Goal: Contribute content: Contribute content

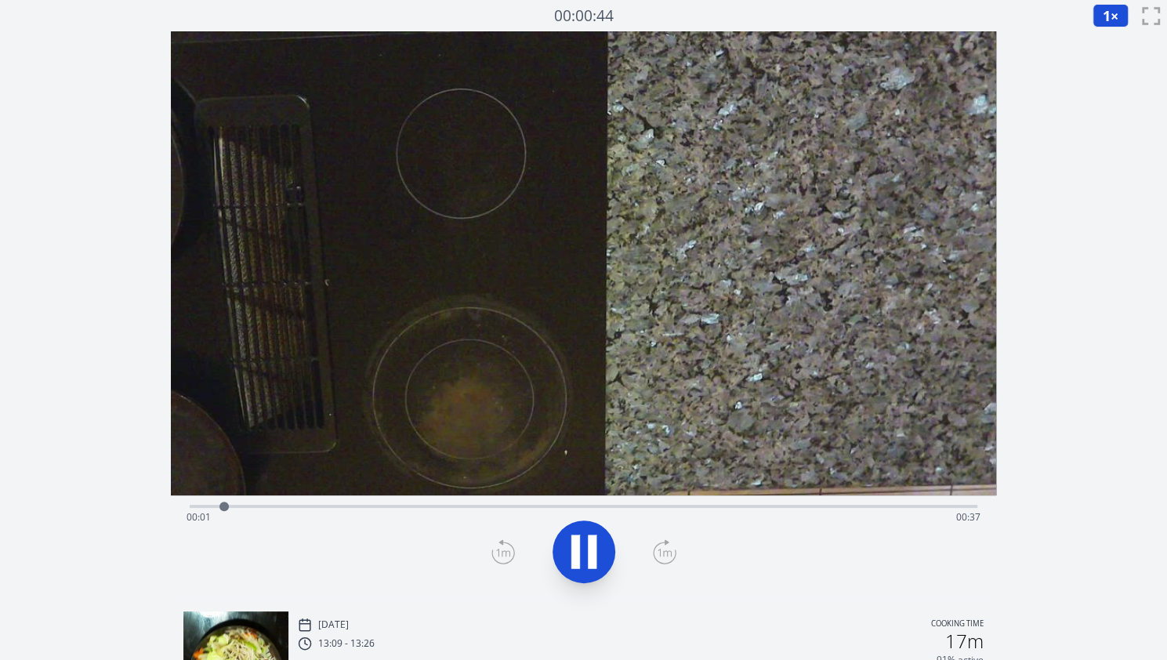
click at [596, 537] on icon at bounding box center [592, 552] width 9 height 34
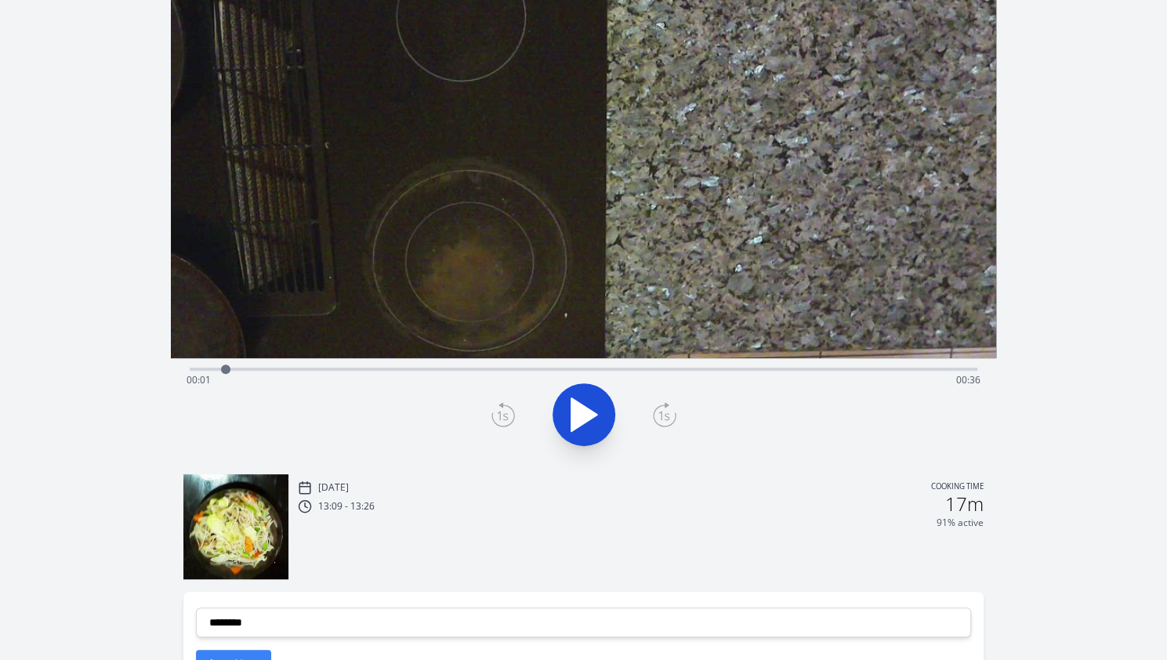
scroll to position [55, 0]
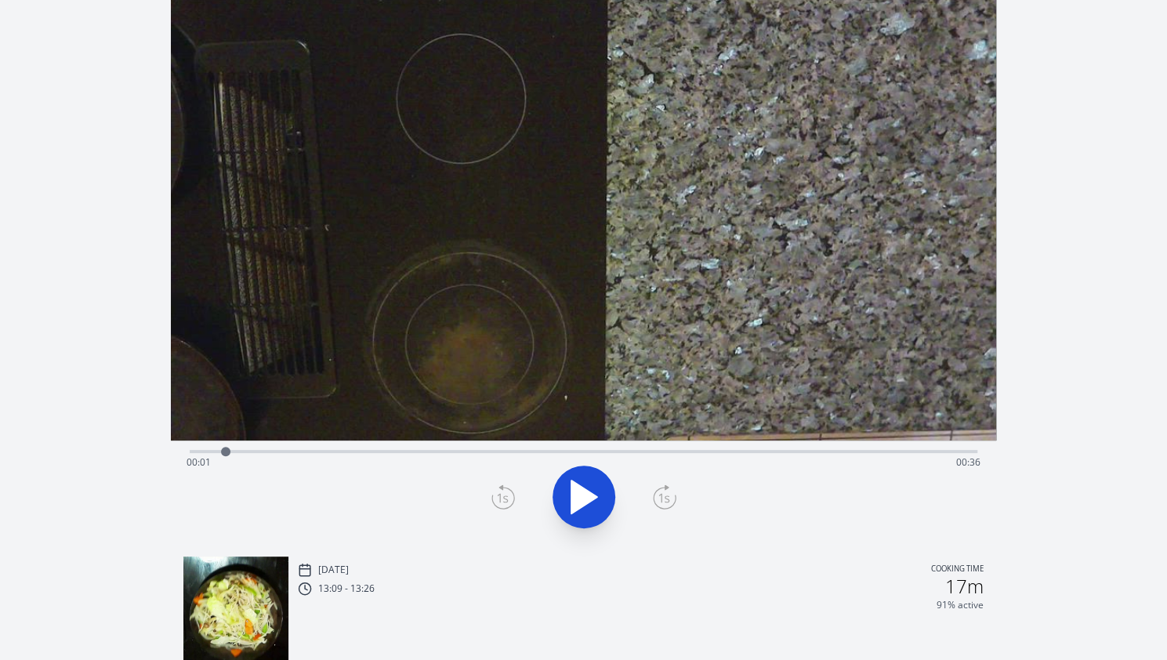
click at [820, 447] on div "Time elapsed: 00:01 Time remaining: 00:36" at bounding box center [584, 449] width 788 height 19
click at [787, 446] on div "Time elapsed: 00:30 Time remaining: 00:08" at bounding box center [584, 449] width 788 height 19
click at [861, 449] on div "Time elapsed: 00:28 Time remaining: 00:10" at bounding box center [584, 449] width 788 height 19
click at [903, 450] on div "Time elapsed: 00:32 Time remaining: 00:06" at bounding box center [584, 462] width 794 height 25
click at [940, 450] on div "Time elapsed: 00:34 Time remaining: 00:04" at bounding box center [584, 462] width 794 height 25
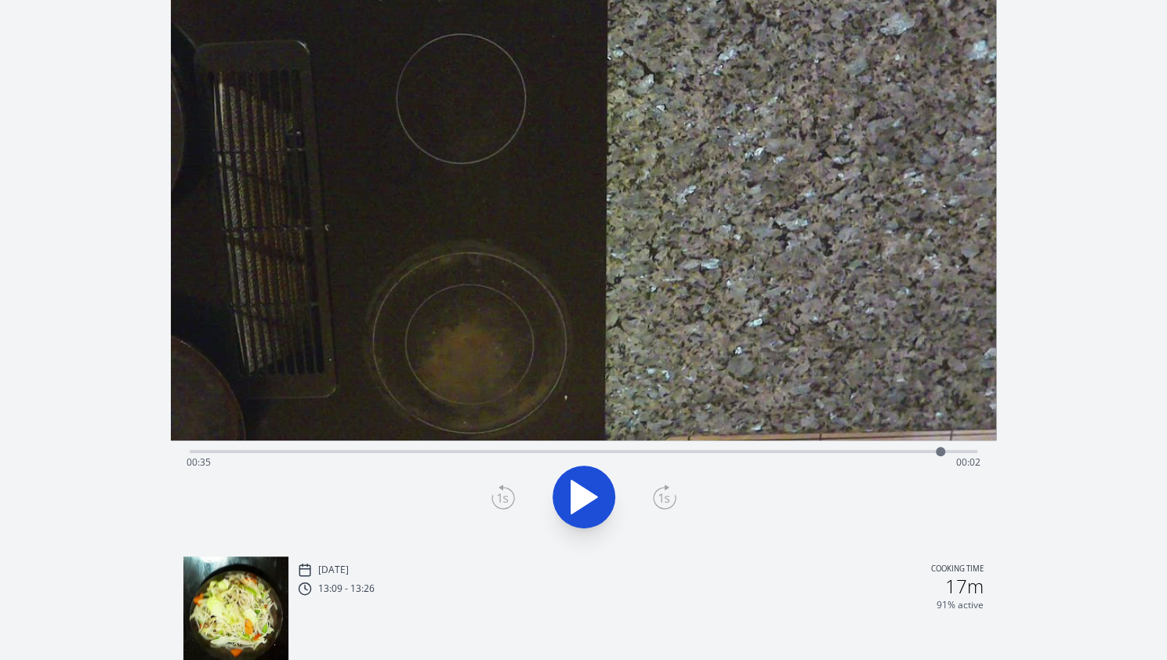
click at [878, 452] on div "Time elapsed: 00:35 Time remaining: 00:02" at bounding box center [584, 462] width 794 height 25
click at [591, 496] on icon at bounding box center [584, 496] width 26 height 33
click at [593, 495] on icon at bounding box center [592, 497] width 9 height 34
click at [876, 453] on div "Time elapsed: 00:34 Time remaining: 00:04" at bounding box center [584, 462] width 794 height 25
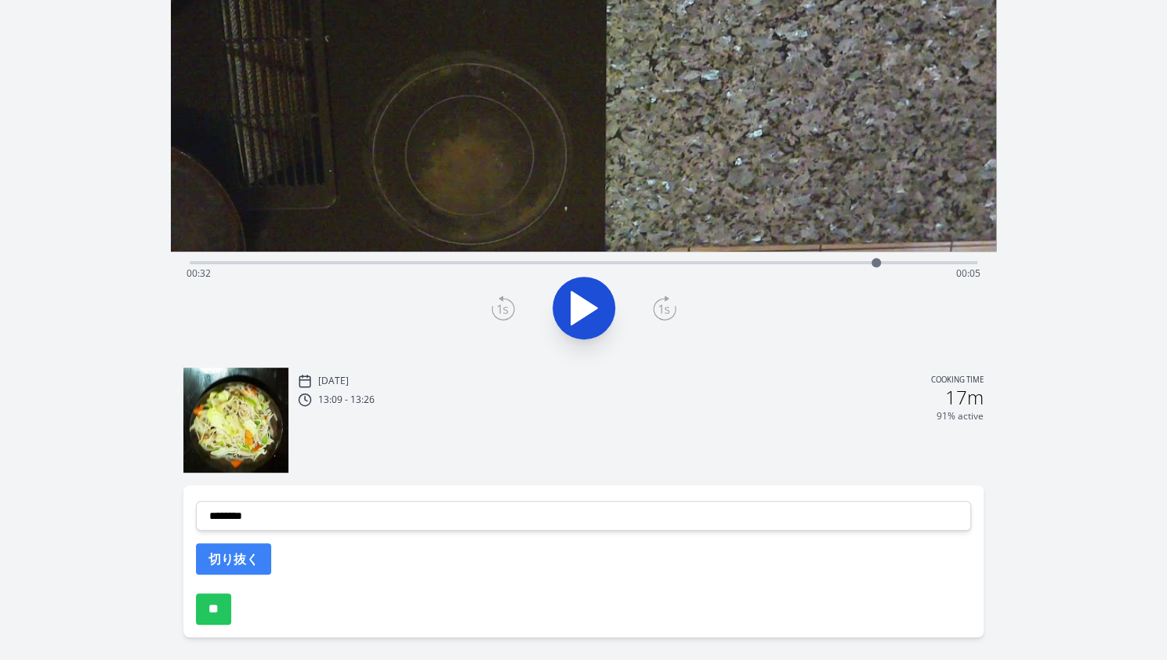
scroll to position [246, 0]
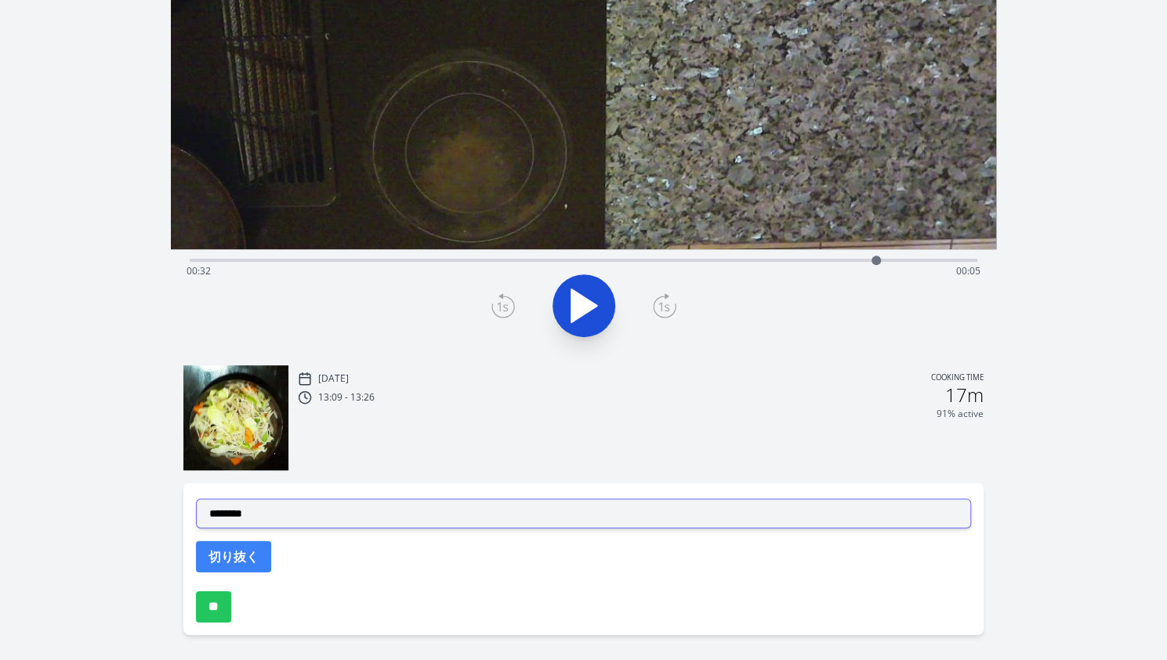
click at [604, 504] on select "**********" at bounding box center [583, 513] width 775 height 30
select select "**********"
click at [196, 498] on select "**********" at bounding box center [583, 513] width 775 height 30
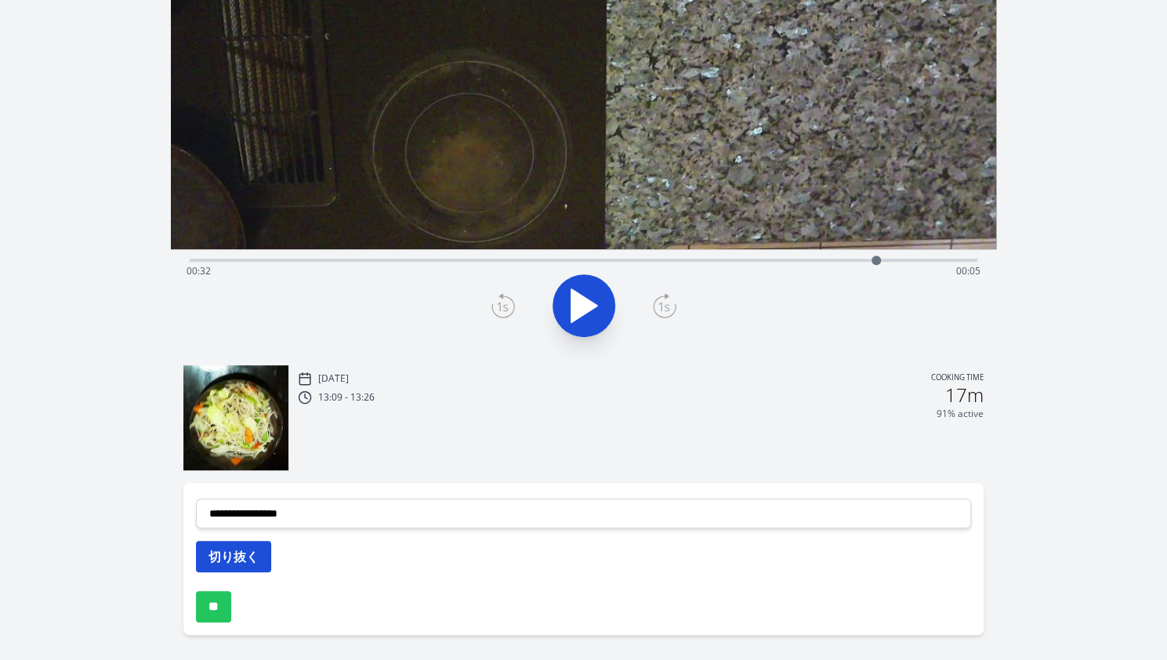
click at [237, 556] on button "切り抜く" at bounding box center [233, 556] width 75 height 31
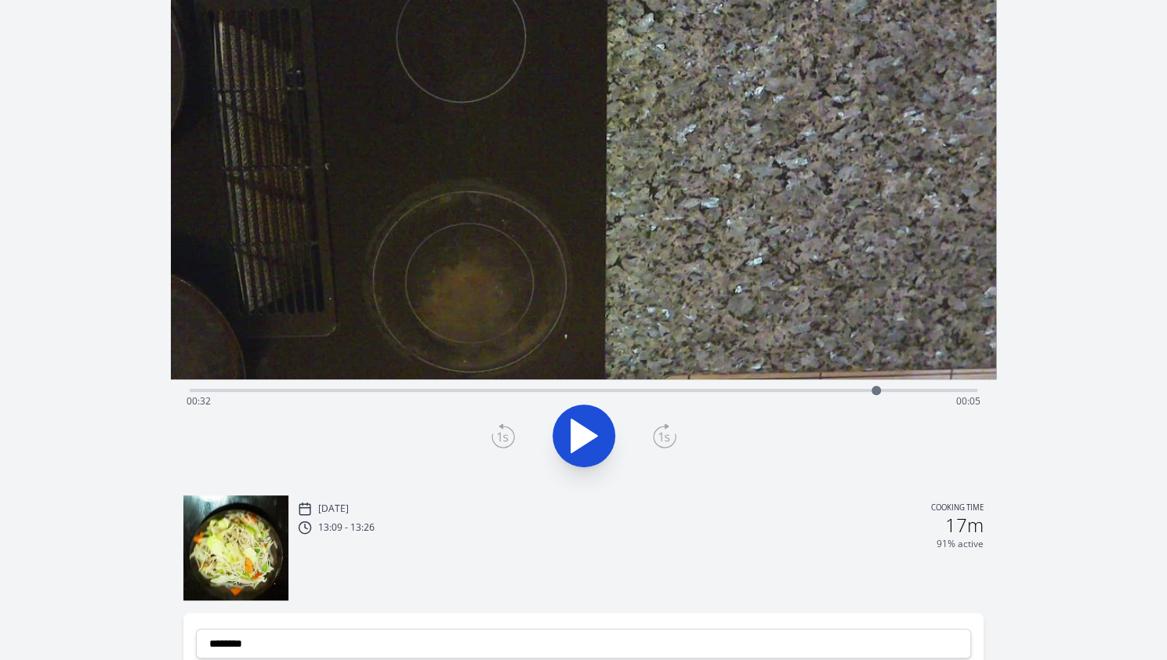
scroll to position [107, 0]
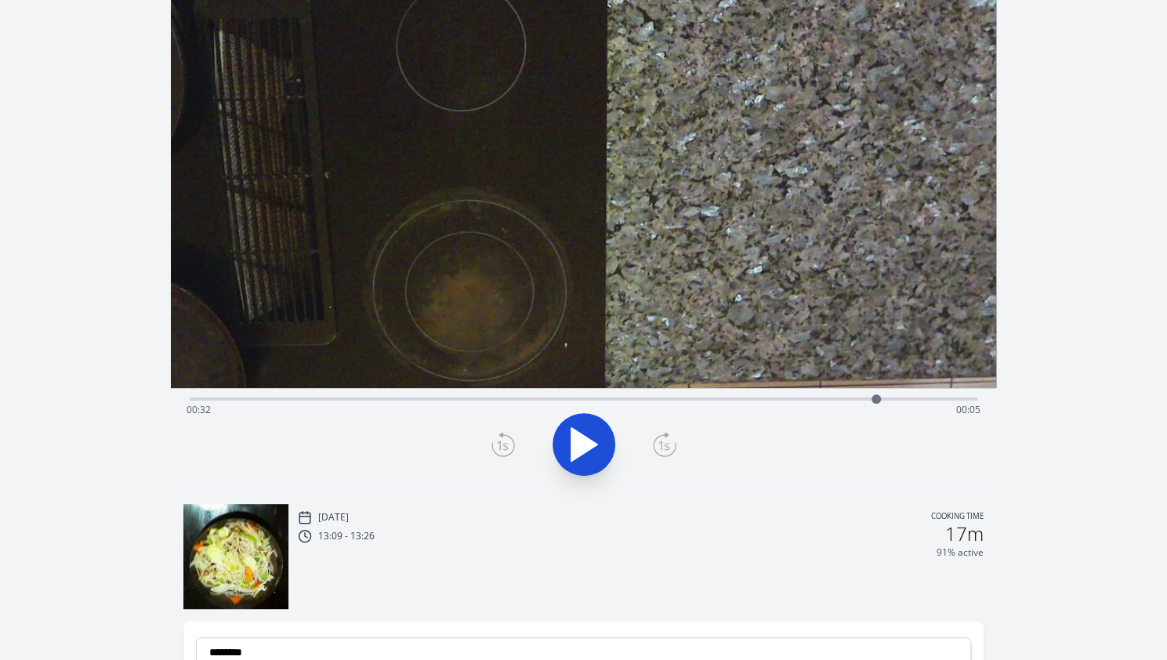
click at [368, 400] on div "Time elapsed: 00:32 Time remaining: 00:05" at bounding box center [584, 409] width 794 height 25
click at [401, 397] on div "Time elapsed: 00:08 Time remaining: 00:30" at bounding box center [584, 409] width 794 height 25
click at [424, 397] on div "Time elapsed: 00:10 Time remaining: 00:28" at bounding box center [584, 409] width 794 height 25
click at [469, 395] on div "Time elapsed: 00:11 Time remaining: 00:27" at bounding box center [584, 397] width 788 height 19
click at [531, 383] on video at bounding box center [583, 156] width 825 height 464
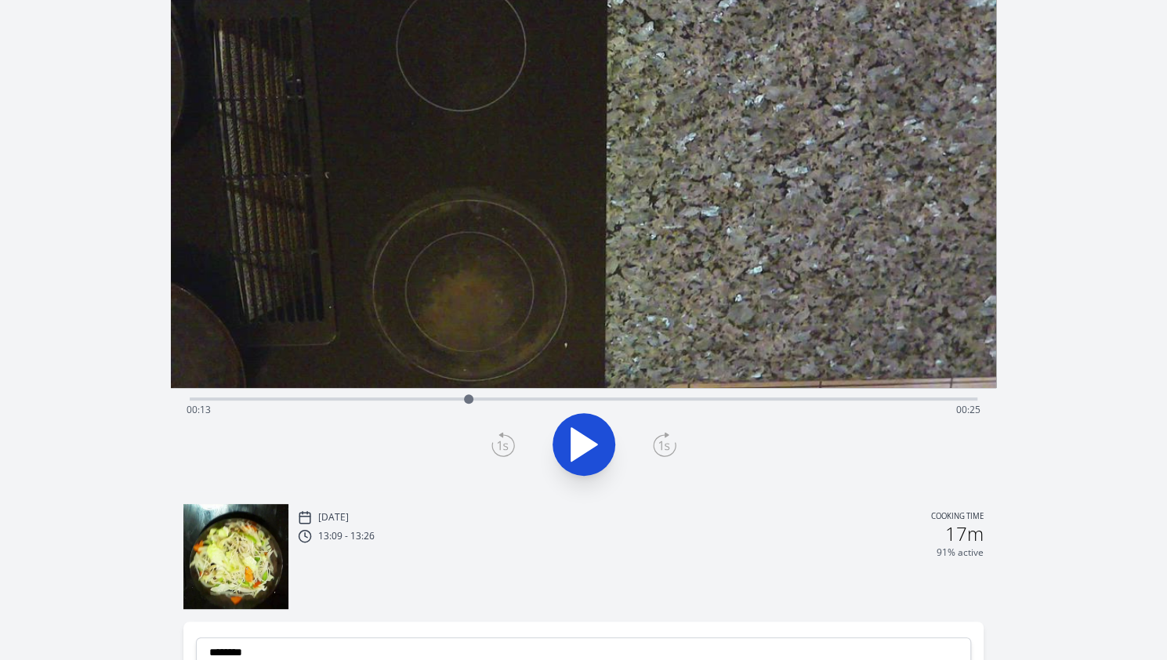
click at [527, 400] on div "Time elapsed: 00:13 Time remaining: 00:25" at bounding box center [584, 409] width 794 height 25
click at [563, 400] on div "Time elapsed: 00:16 Time remaining: 00:22" at bounding box center [584, 409] width 794 height 25
click at [600, 391] on div "Time elapsed: 00:17 Time remaining: 00:20" at bounding box center [584, 397] width 788 height 19
click at [502, 444] on icon at bounding box center [503, 444] width 24 height 25
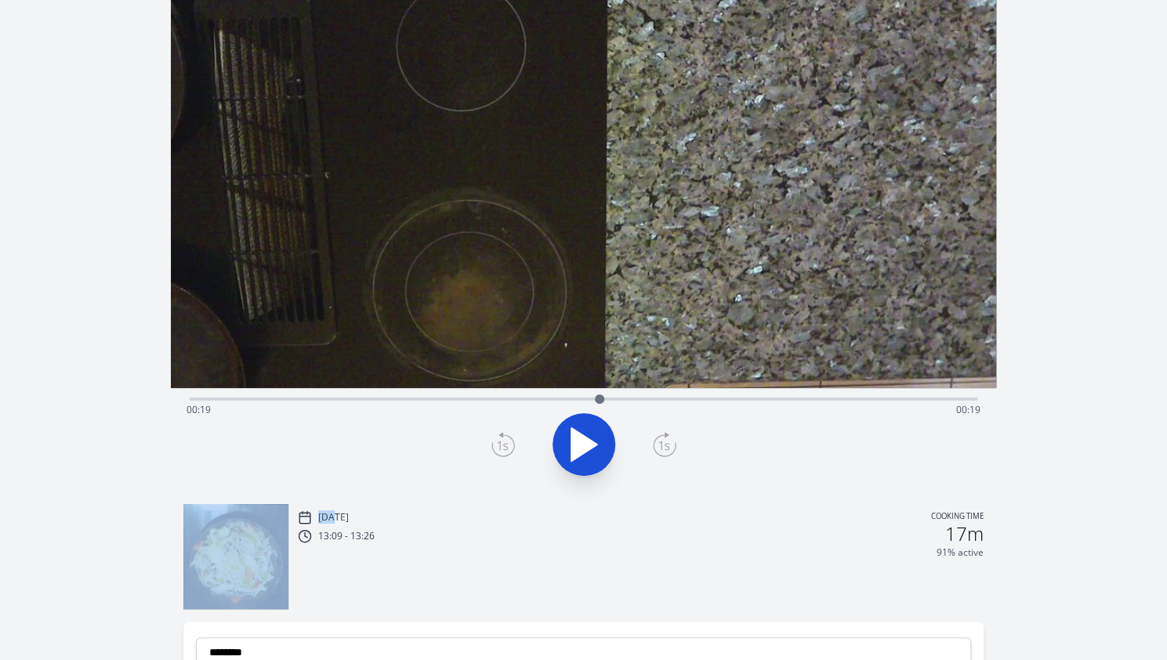
click at [502, 444] on icon at bounding box center [503, 444] width 24 height 25
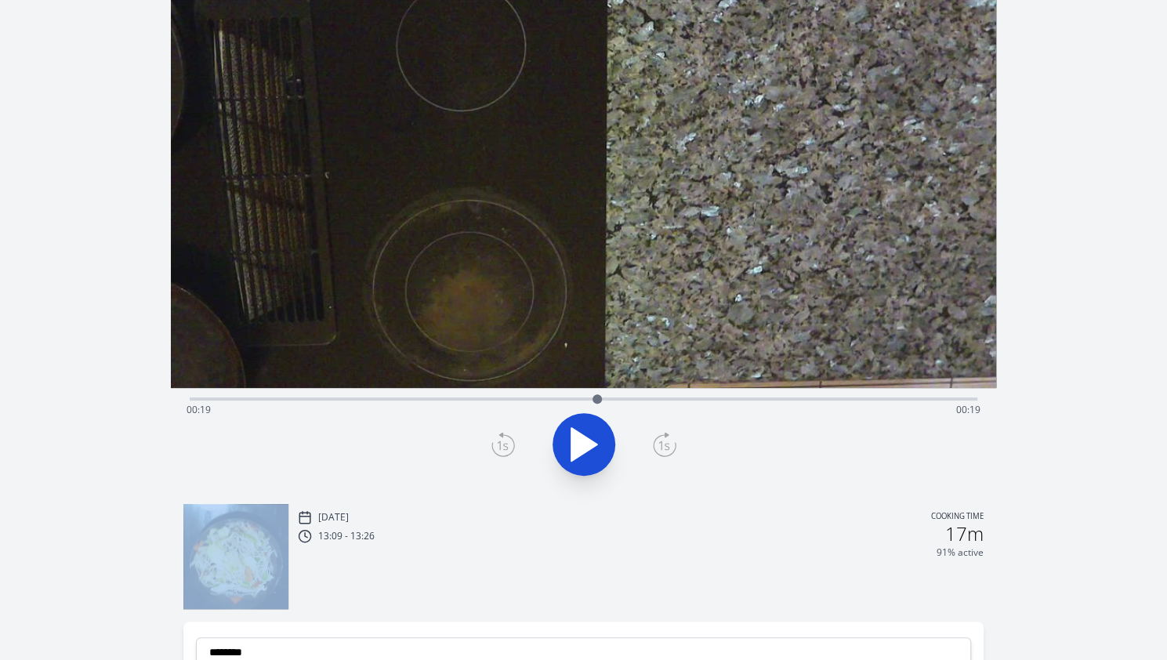
click at [502, 444] on icon at bounding box center [503, 444] width 24 height 25
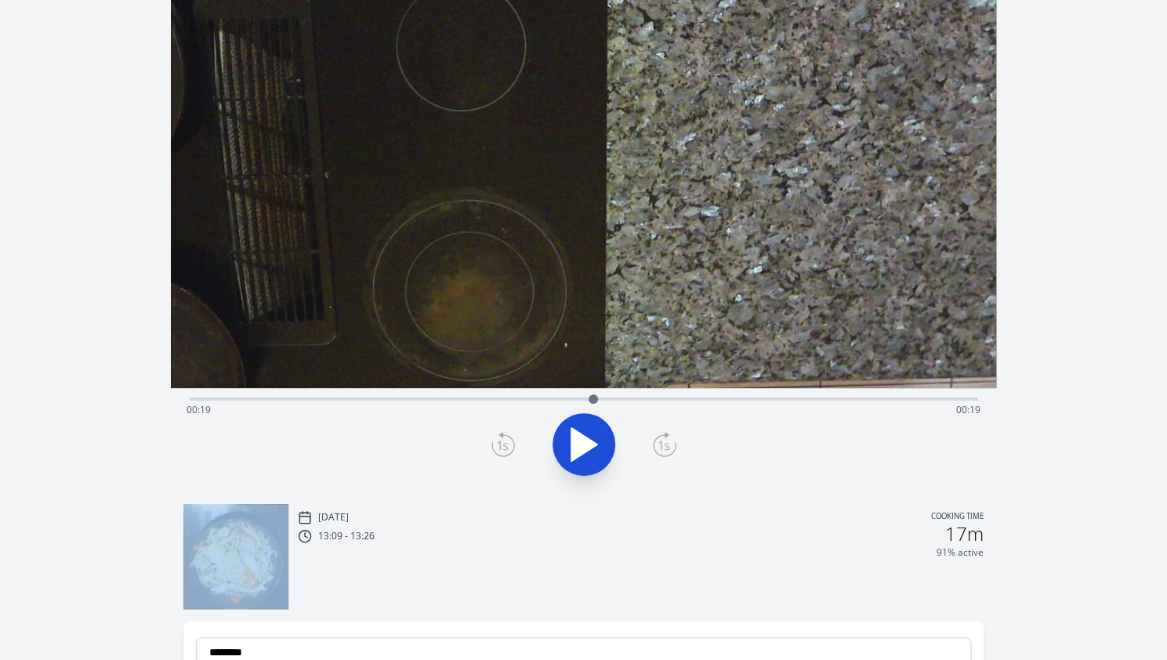
click at [502, 444] on icon at bounding box center [503, 444] width 24 height 25
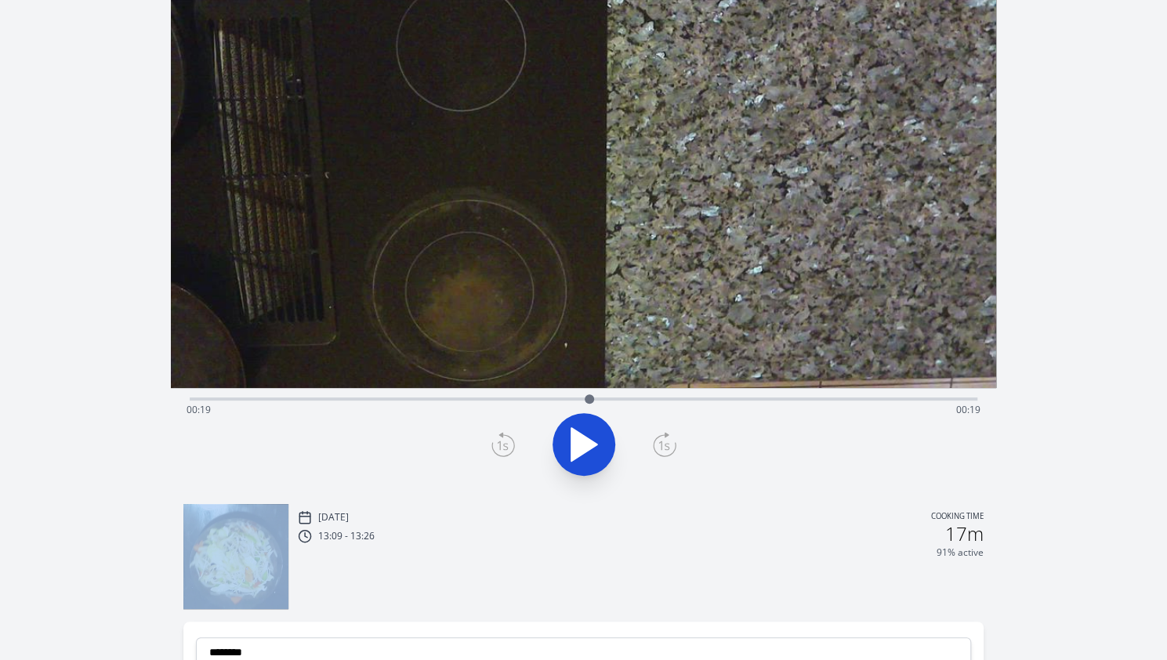
click at [502, 444] on icon at bounding box center [503, 444] width 24 height 25
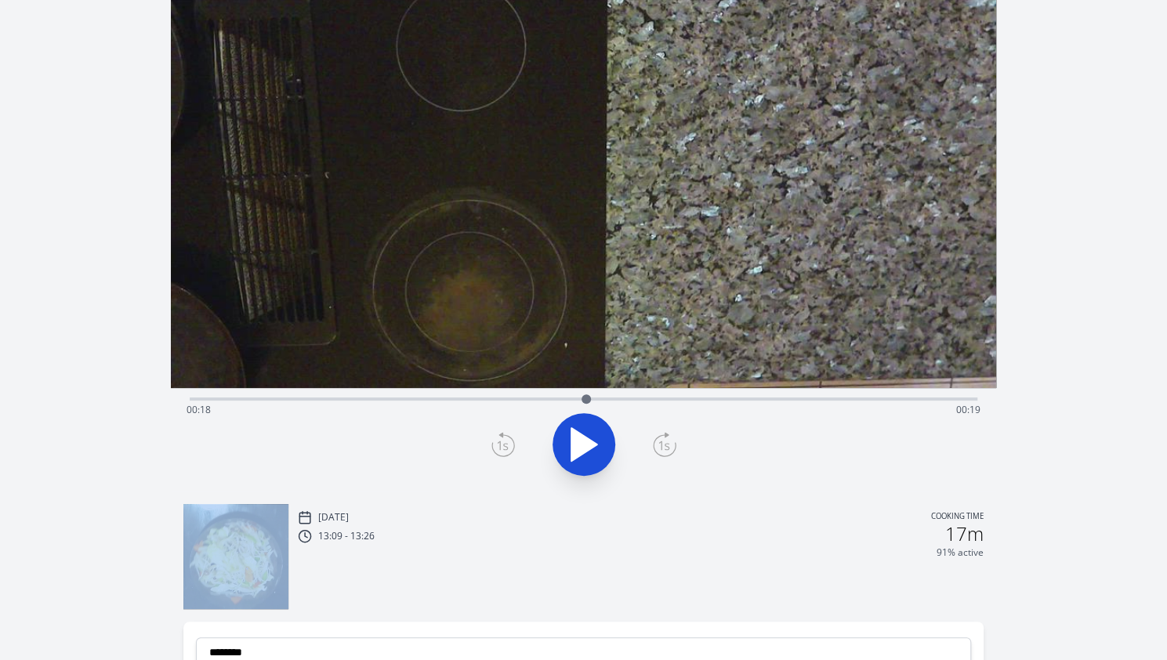
click at [502, 444] on icon at bounding box center [503, 444] width 24 height 25
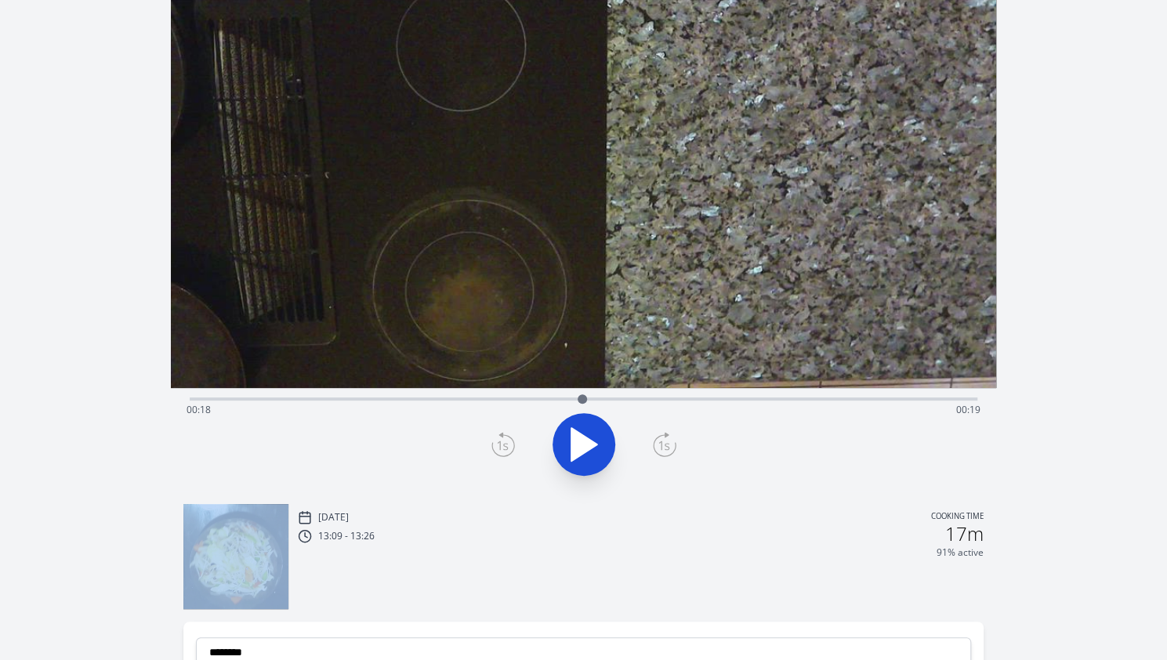
click at [502, 444] on icon at bounding box center [503, 444] width 24 height 25
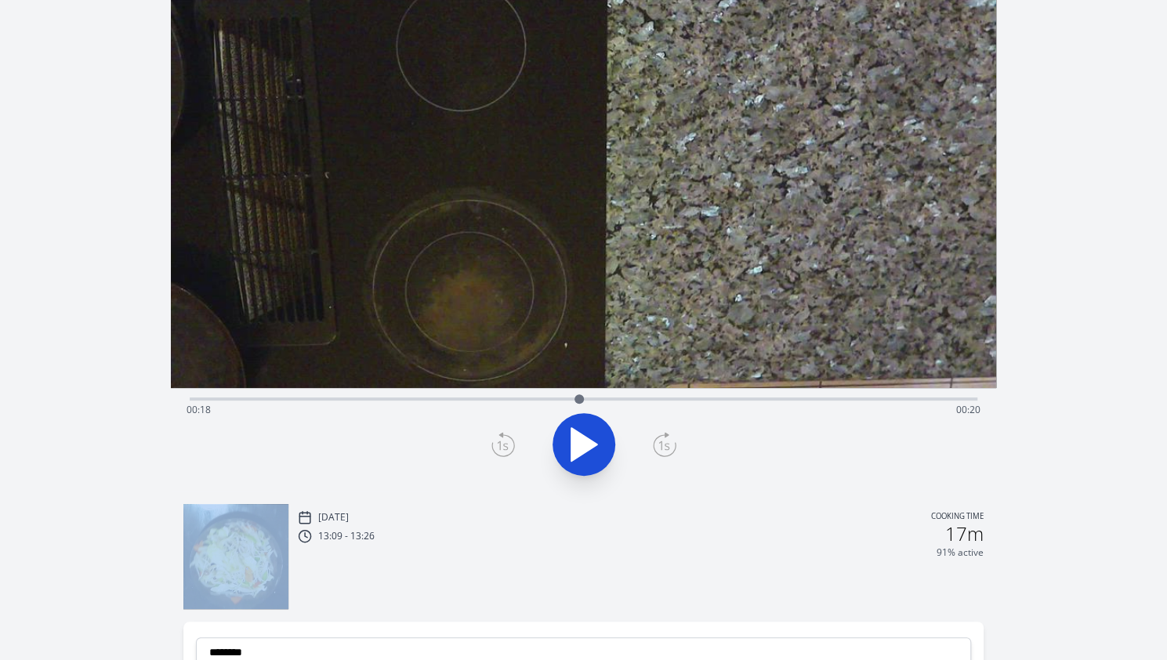
click at [502, 444] on icon at bounding box center [503, 444] width 24 height 25
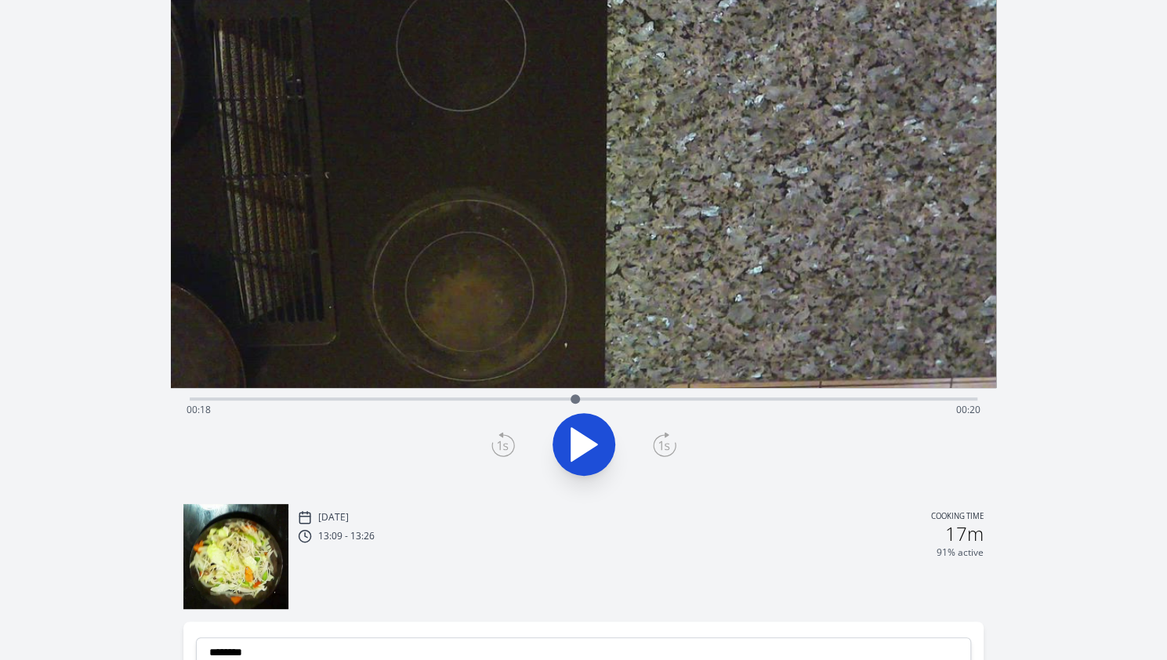
click at [516, 447] on div at bounding box center [583, 444] width 806 height 75
click at [506, 444] on icon at bounding box center [503, 444] width 24 height 25
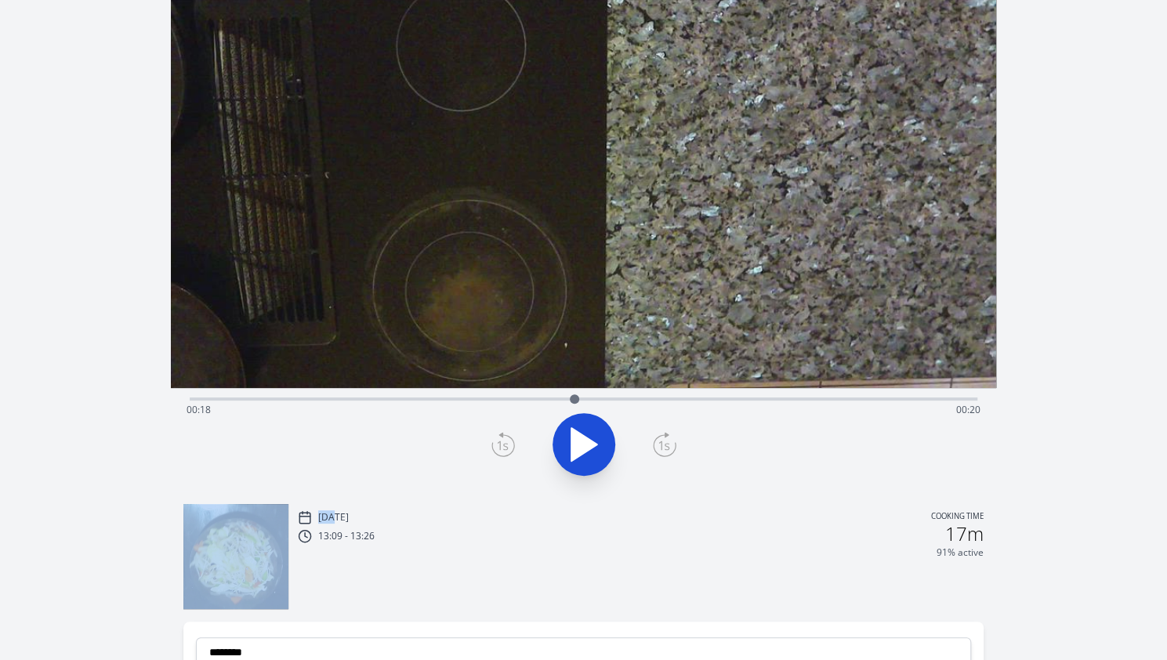
click at [506, 444] on icon at bounding box center [503, 444] width 24 height 25
click at [563, 461] on icon at bounding box center [584, 444] width 44 height 44
click at [503, 444] on icon at bounding box center [502, 445] width 11 height 9
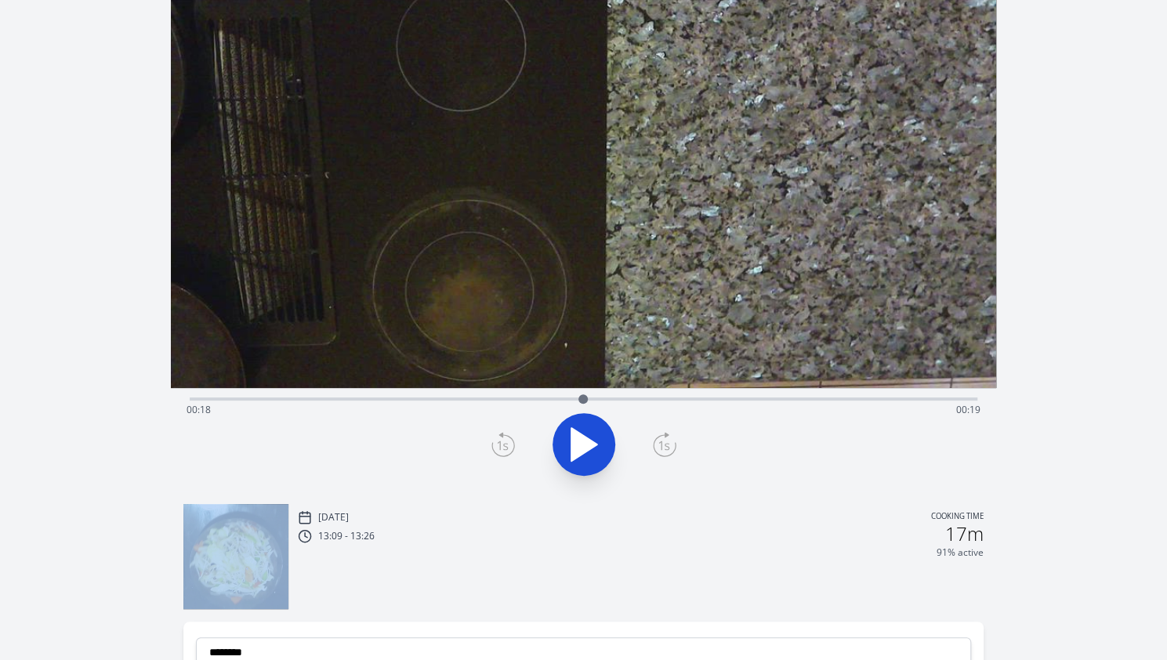
click at [503, 444] on icon at bounding box center [502, 445] width 11 height 9
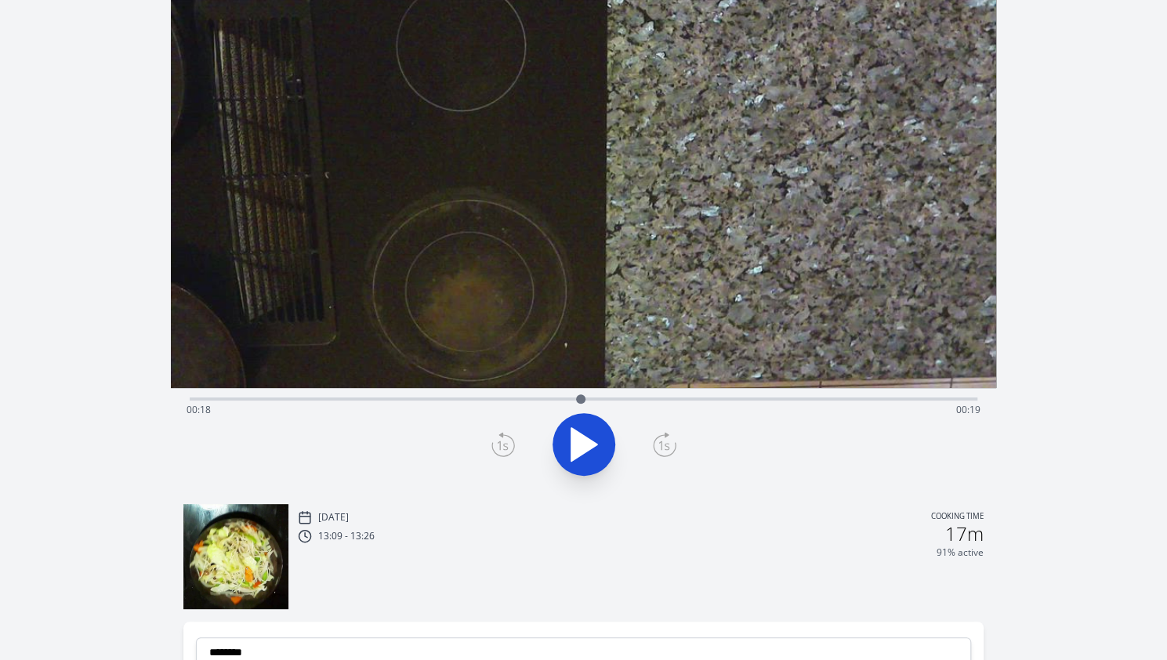
click at [503, 444] on icon at bounding box center [502, 445] width 11 height 9
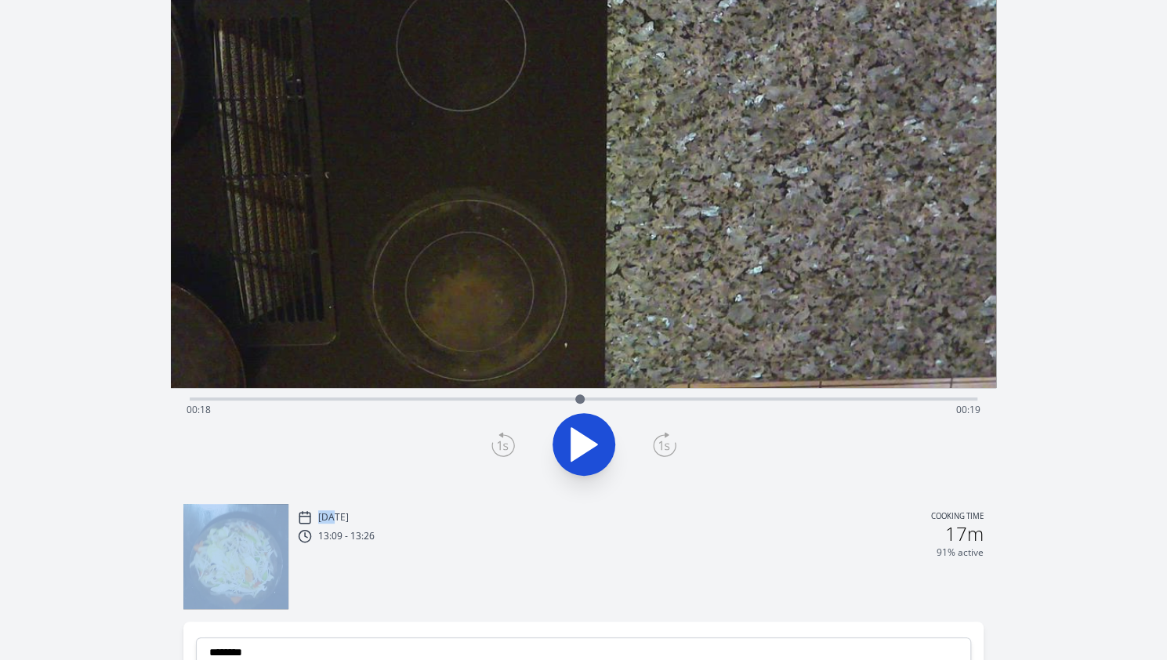
click at [503, 444] on icon at bounding box center [502, 445] width 11 height 9
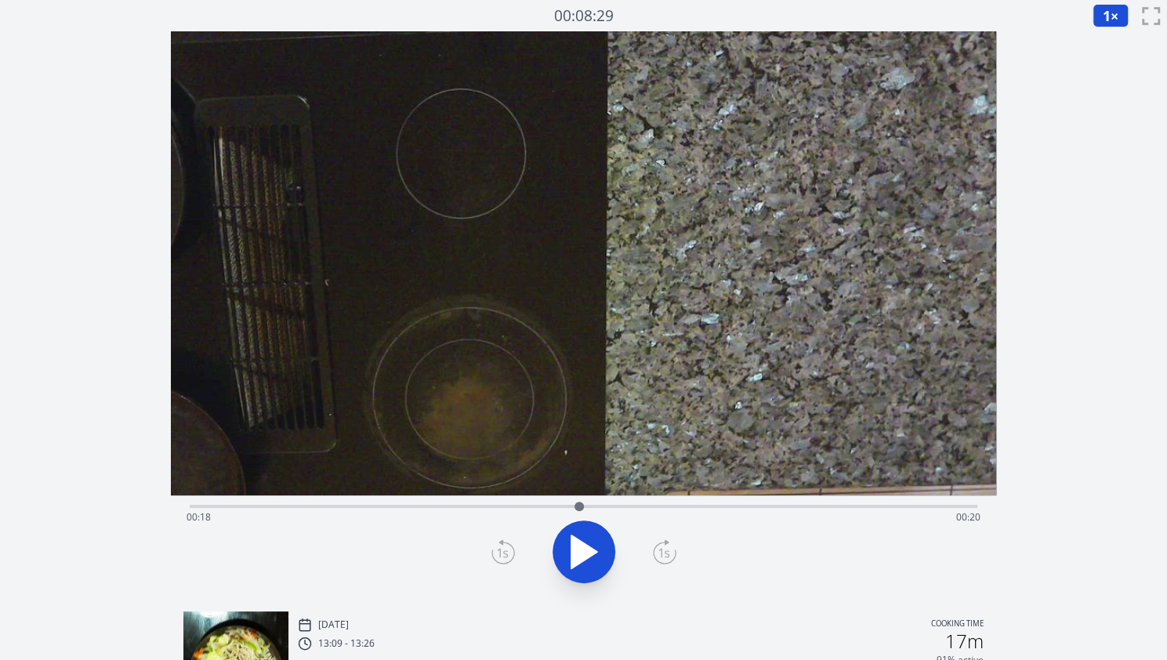
click at [507, 549] on icon at bounding box center [503, 551] width 24 height 25
click at [537, 510] on div "Time elapsed: 00:18 Time remaining: 00:20" at bounding box center [584, 517] width 794 height 25
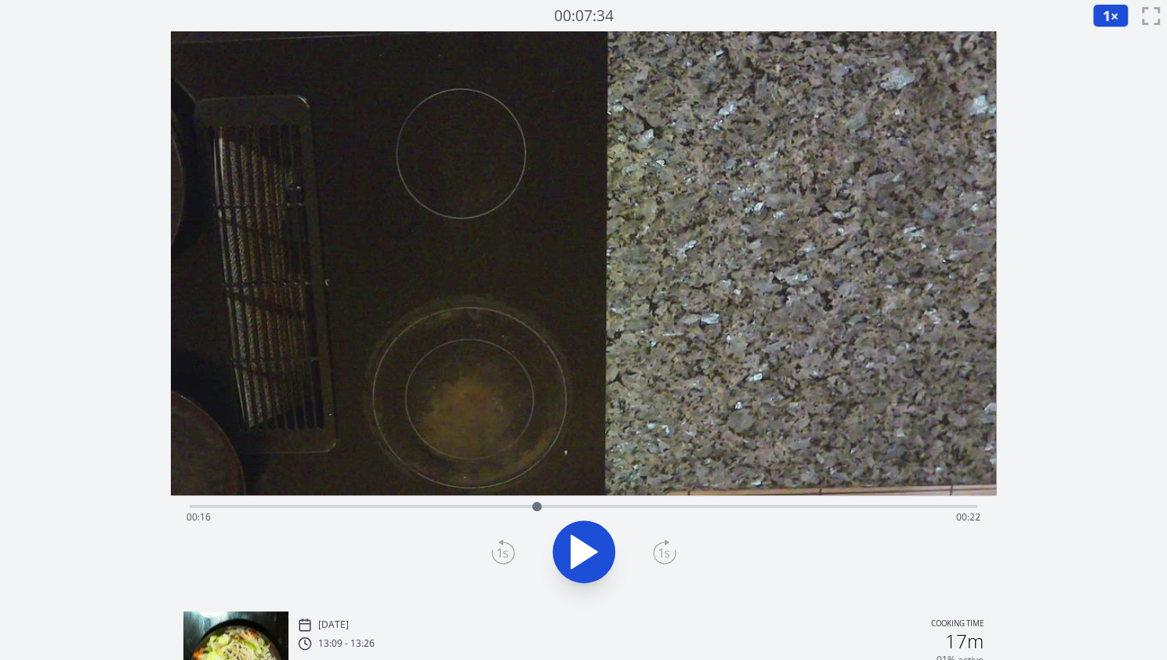
click at [553, 508] on div "Time elapsed: 00:16 Time remaining: 00:22" at bounding box center [584, 517] width 794 height 25
click at [574, 502] on div "Time elapsed: 00:17 Time remaining: 00:21" at bounding box center [584, 504] width 788 height 19
click at [558, 507] on div "Time elapsed: 00:18 Time remaining: 00:20" at bounding box center [584, 517] width 794 height 25
click at [557, 556] on button at bounding box center [584, 551] width 63 height 63
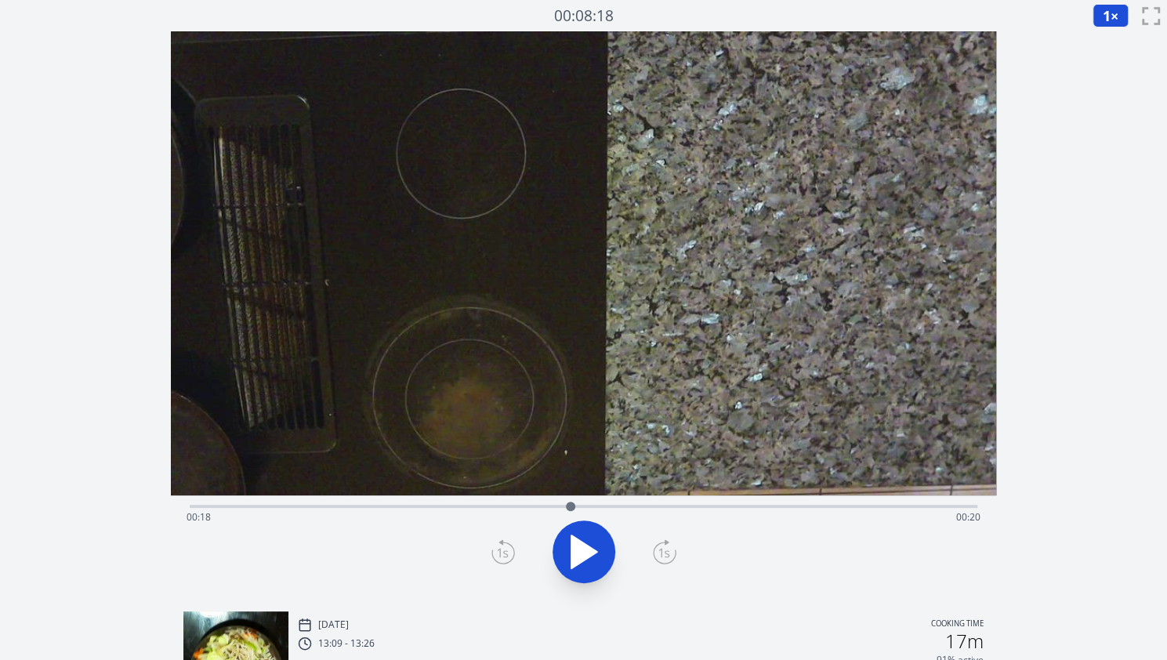
click at [557, 556] on button at bounding box center [584, 551] width 63 height 63
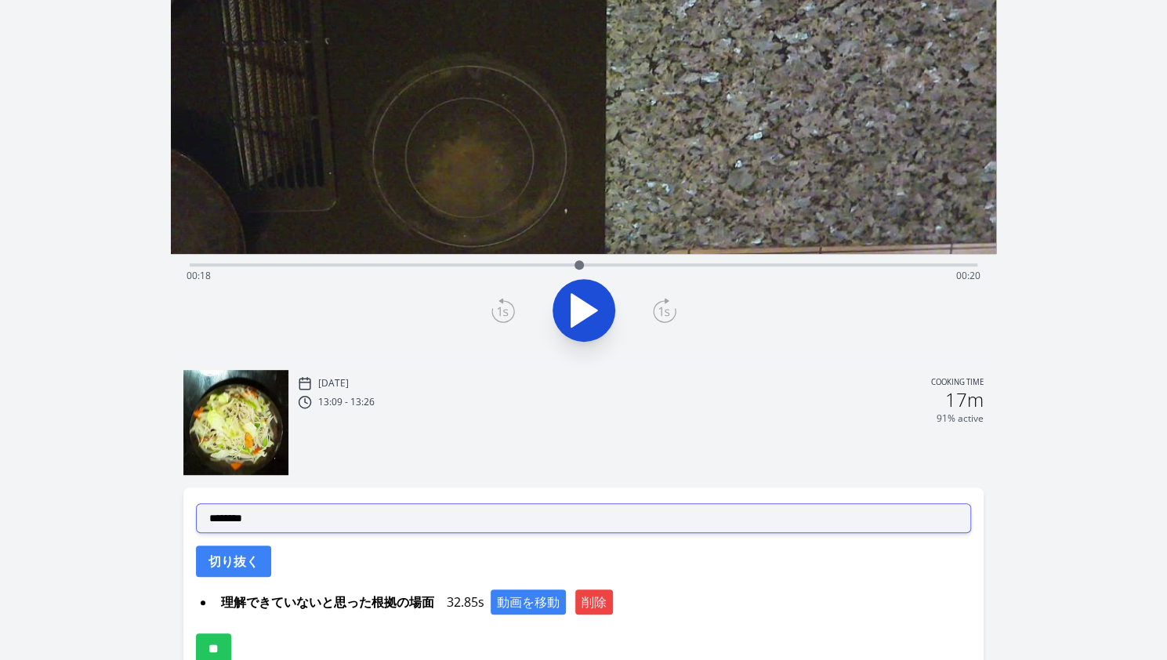
click at [409, 510] on select "**********" at bounding box center [583, 518] width 775 height 30
select select "**********"
click at [196, 503] on select "**********" at bounding box center [583, 518] width 775 height 30
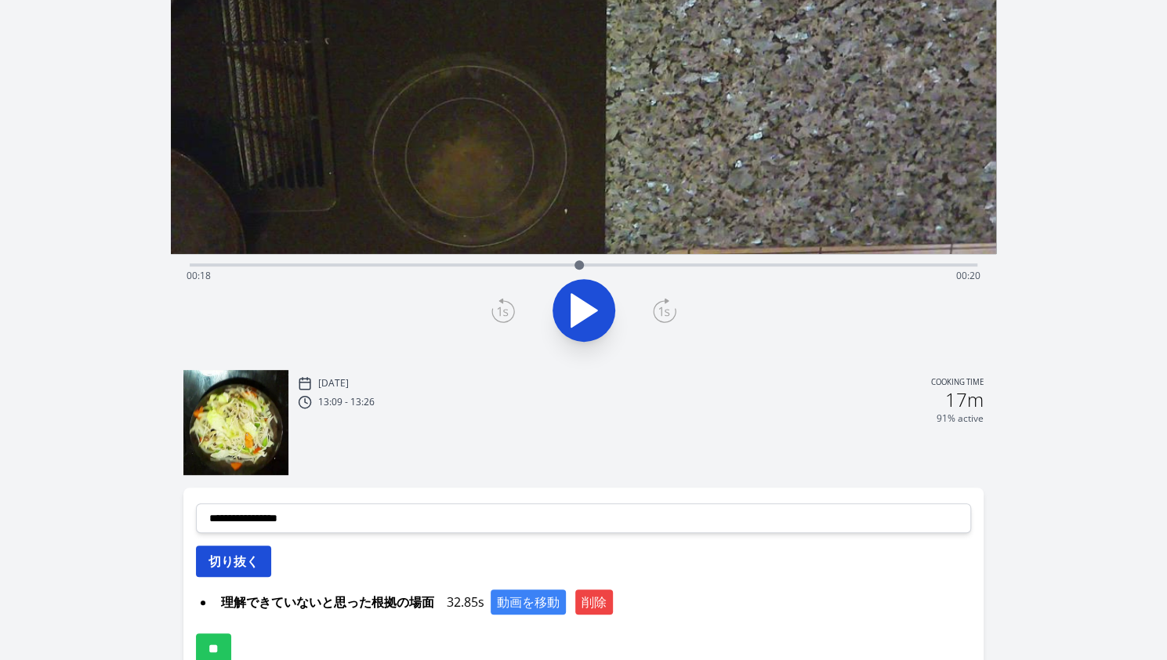
click at [234, 561] on button "切り抜く" at bounding box center [233, 560] width 75 height 31
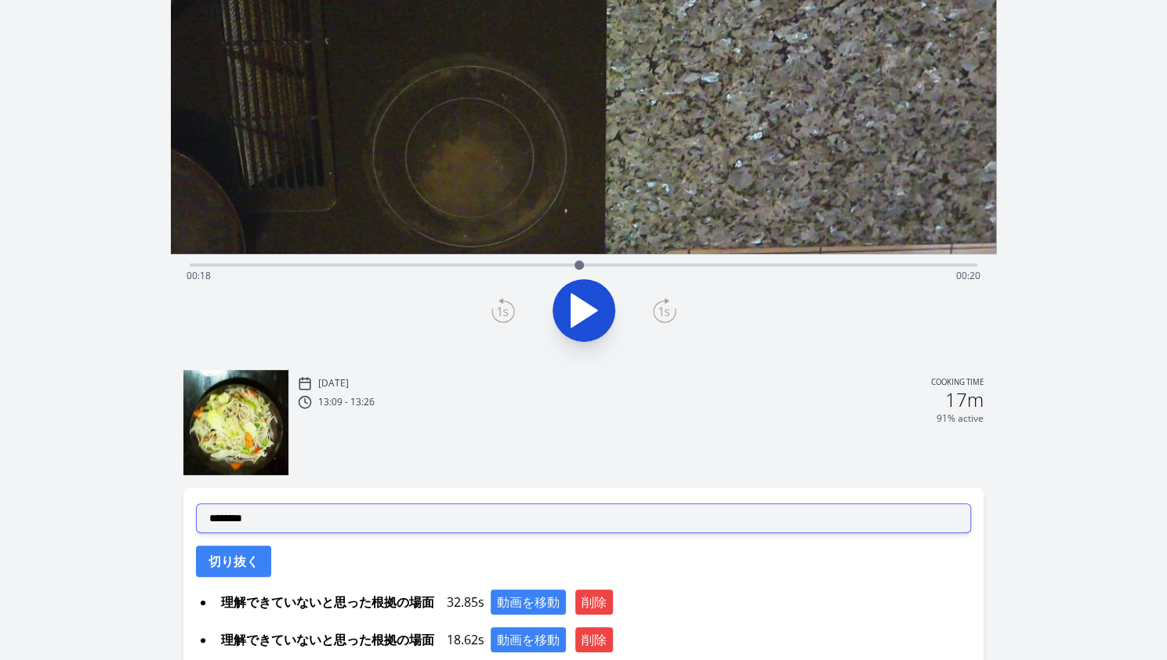
click at [276, 529] on select "**********" at bounding box center [583, 518] width 775 height 30
select select "**********"
click at [196, 503] on select "**********" at bounding box center [583, 518] width 775 height 30
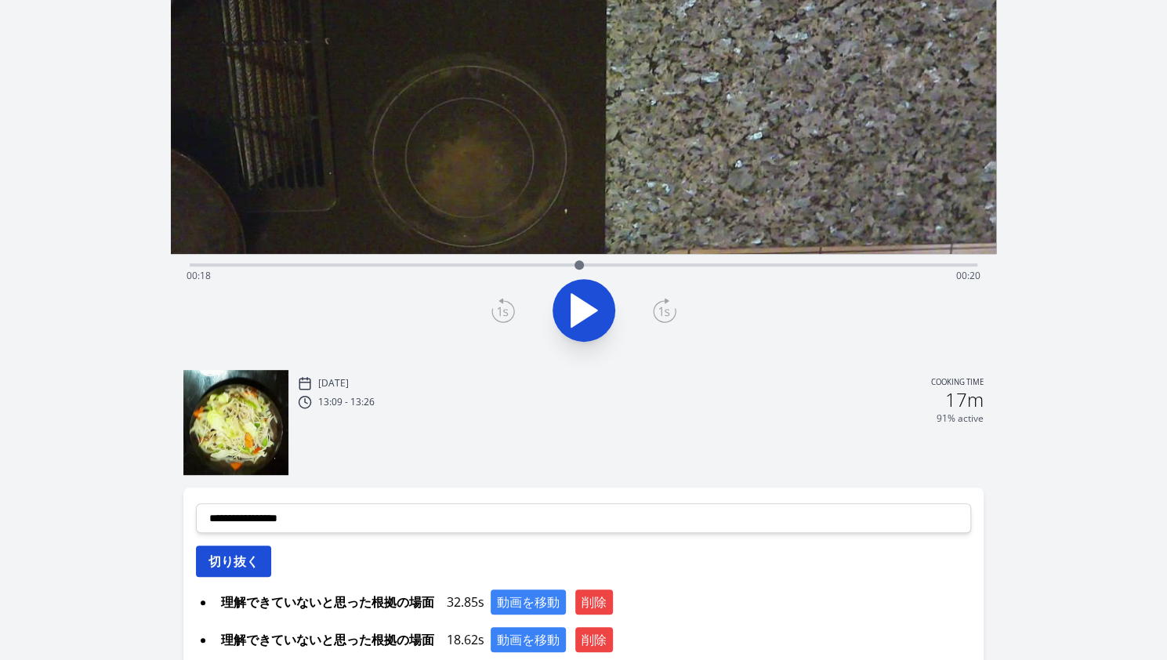
click at [243, 557] on button "切り抜く" at bounding box center [233, 560] width 75 height 31
select select
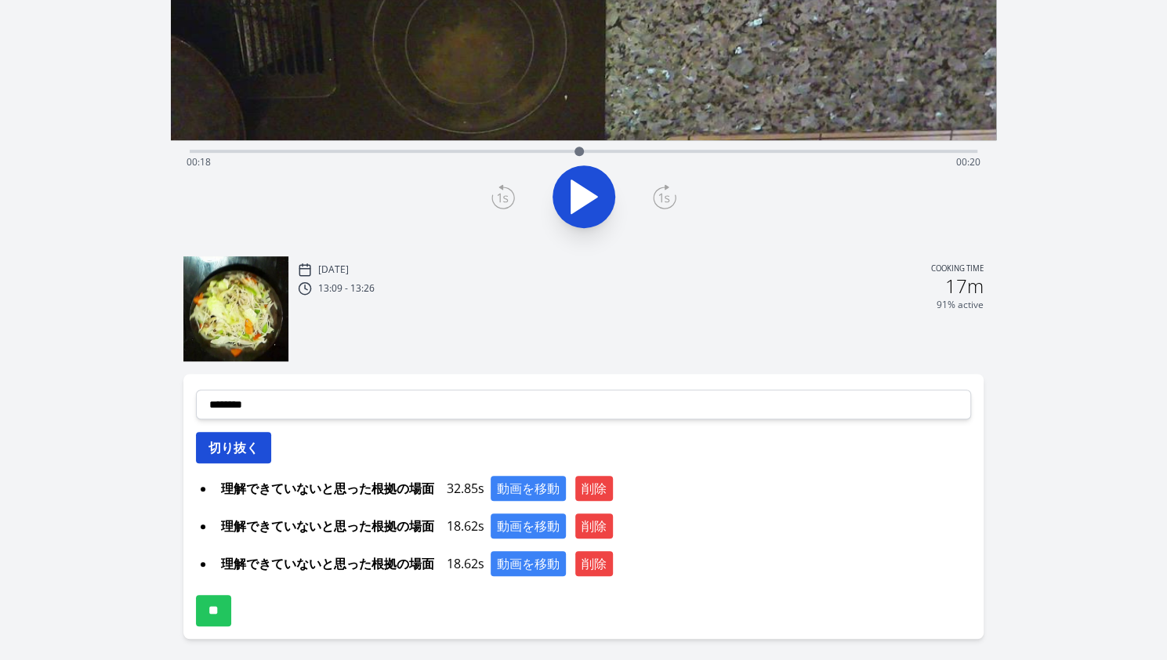
scroll to position [408, 0]
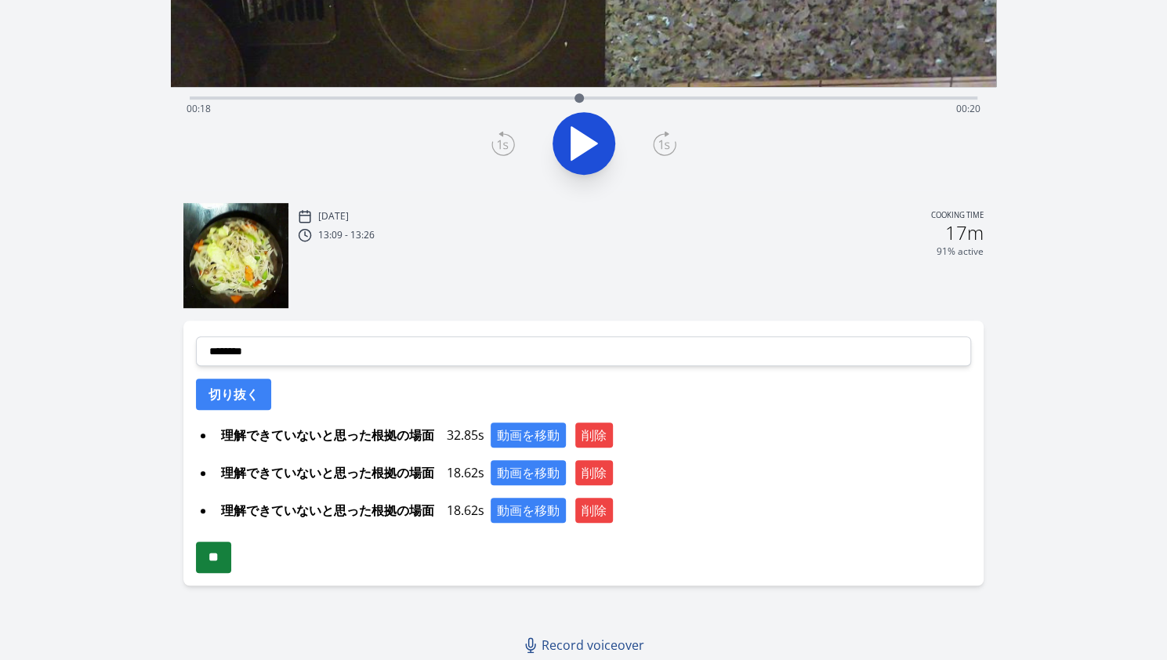
click at [224, 553] on input "**" at bounding box center [213, 557] width 35 height 31
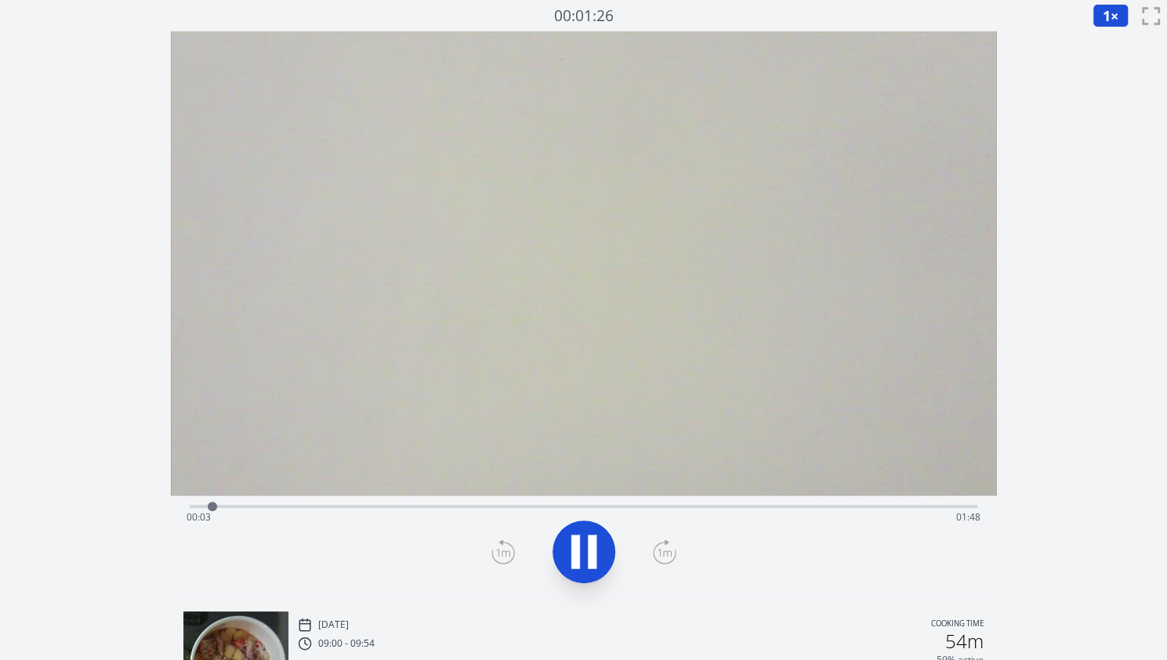
click at [809, 510] on div "Time elapsed: 00:03 Time remaining: 01:48" at bounding box center [584, 517] width 794 height 25
click at [767, 504] on div "Time elapsed: 01:28 Time remaining: 00:23" at bounding box center [584, 504] width 788 height 19
click at [730, 505] on div "Time elapsed: 01:22 Time remaining: 00:29" at bounding box center [584, 517] width 794 height 25
click at [666, 502] on div "Time elapsed: 01:17 Time remaining: 00:34" at bounding box center [584, 504] width 788 height 19
click at [576, 549] on icon at bounding box center [575, 552] width 9 height 34
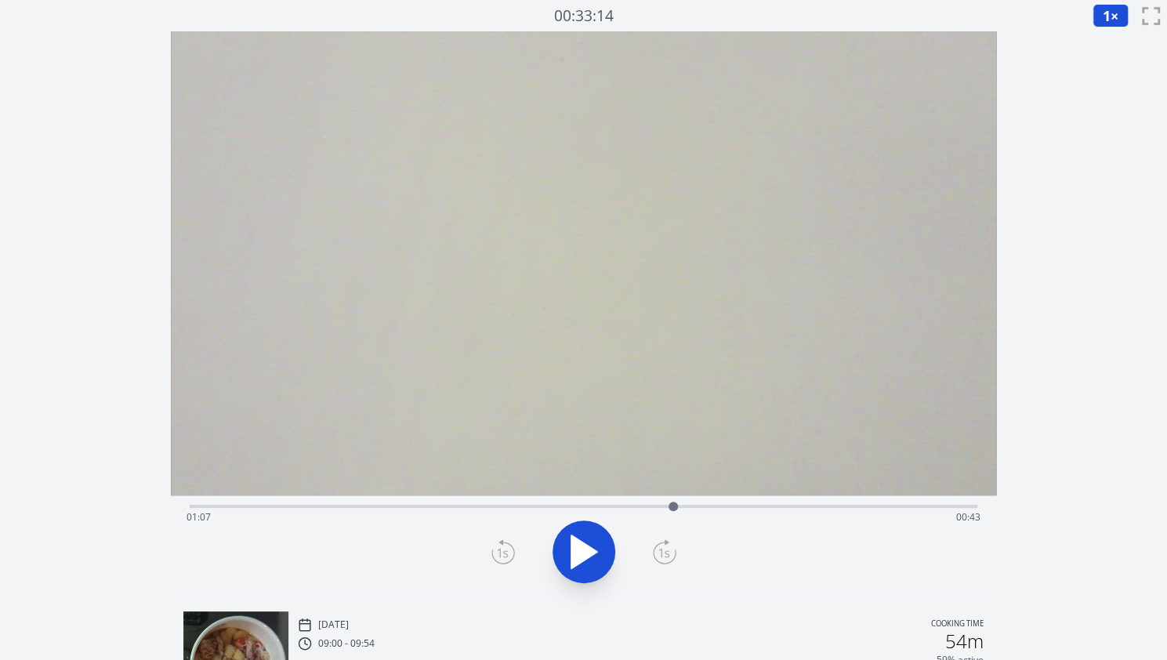
click at [629, 510] on div "Time elapsed: 01:07 Time remaining: 00:43" at bounding box center [584, 517] width 794 height 25
click at [588, 550] on icon at bounding box center [584, 551] width 26 height 33
click at [588, 550] on icon at bounding box center [592, 552] width 9 height 34
click at [588, 550] on icon at bounding box center [584, 551] width 26 height 33
click at [588, 550] on icon at bounding box center [592, 552] width 9 height 34
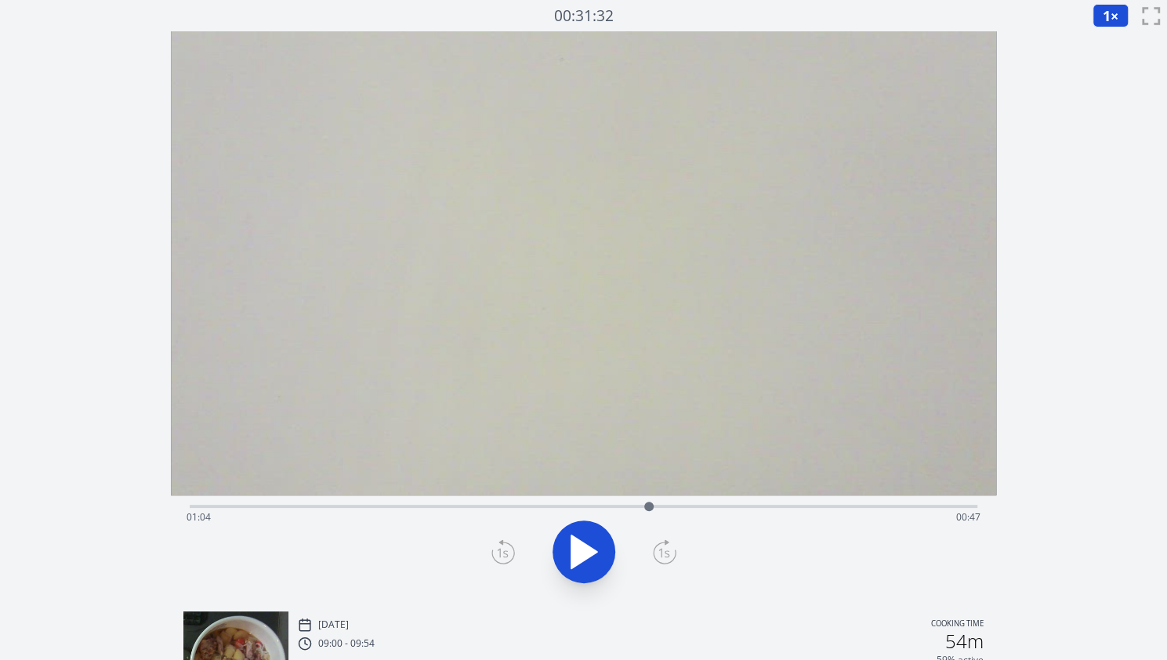
click at [502, 562] on icon at bounding box center [503, 551] width 24 height 25
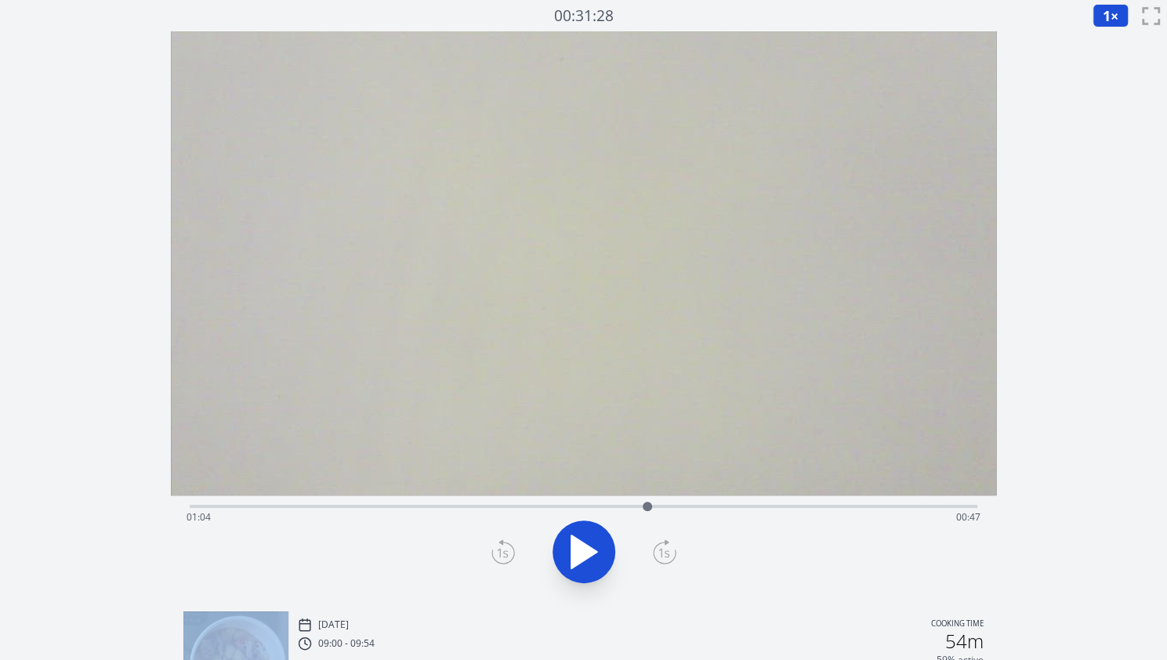
click at [502, 562] on icon at bounding box center [503, 551] width 24 height 25
click at [657, 554] on icon at bounding box center [665, 551] width 24 height 25
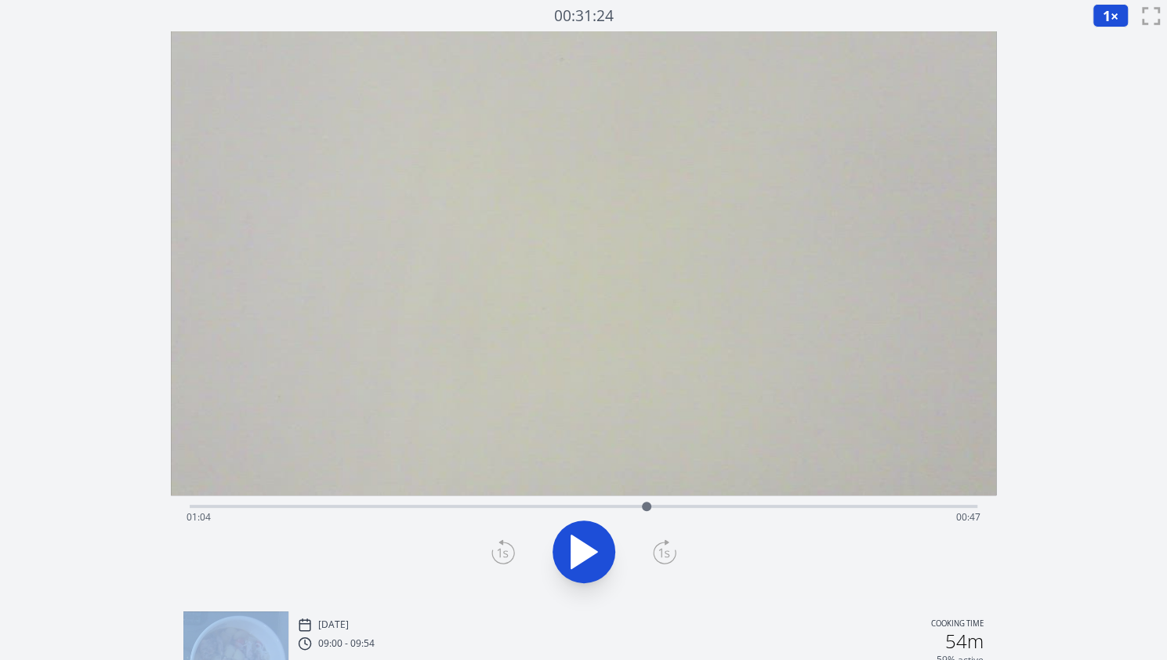
click at [657, 554] on icon at bounding box center [665, 551] width 24 height 25
click at [509, 546] on icon at bounding box center [503, 551] width 24 height 25
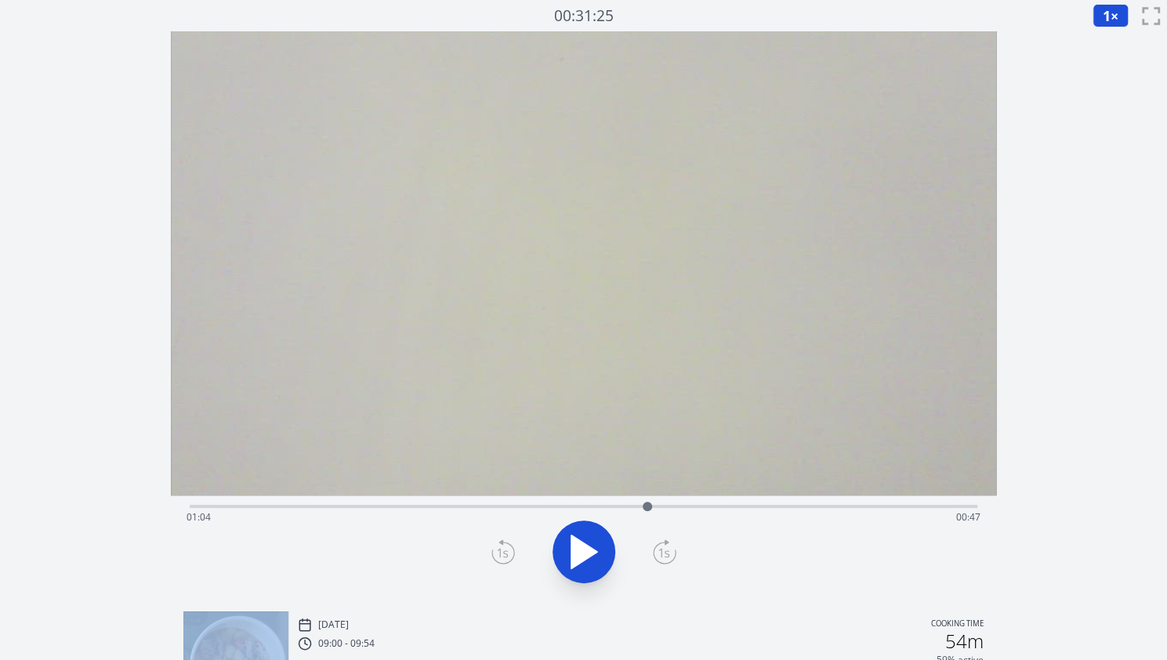
click at [509, 546] on icon at bounding box center [503, 551] width 24 height 25
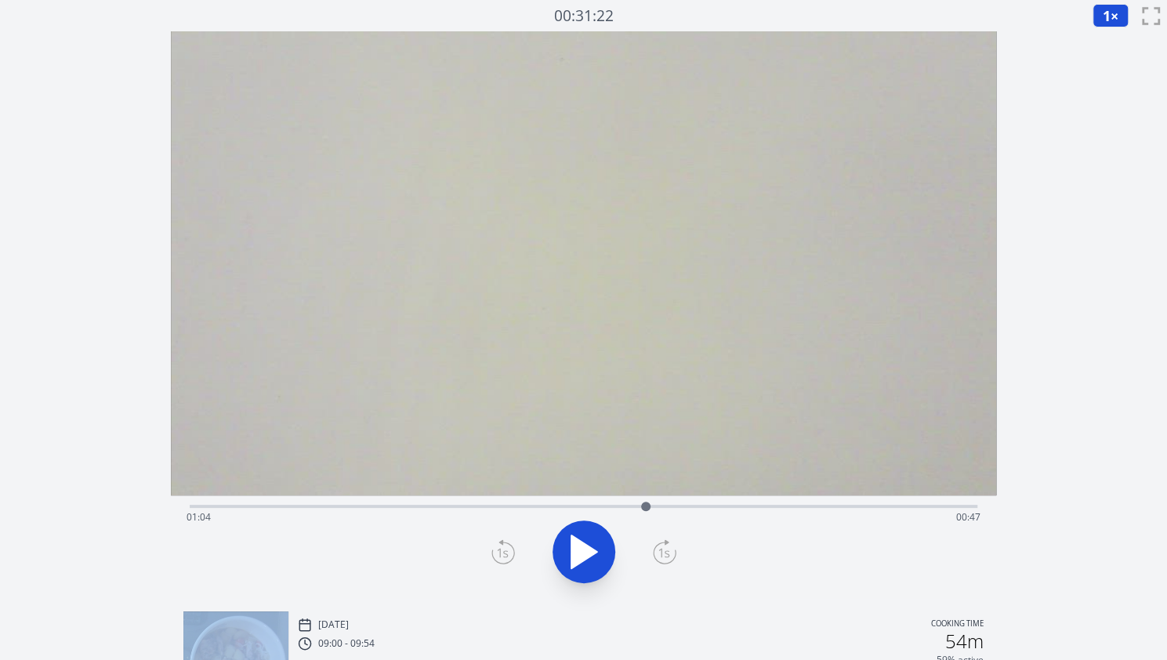
click at [509, 546] on icon at bounding box center [503, 551] width 24 height 25
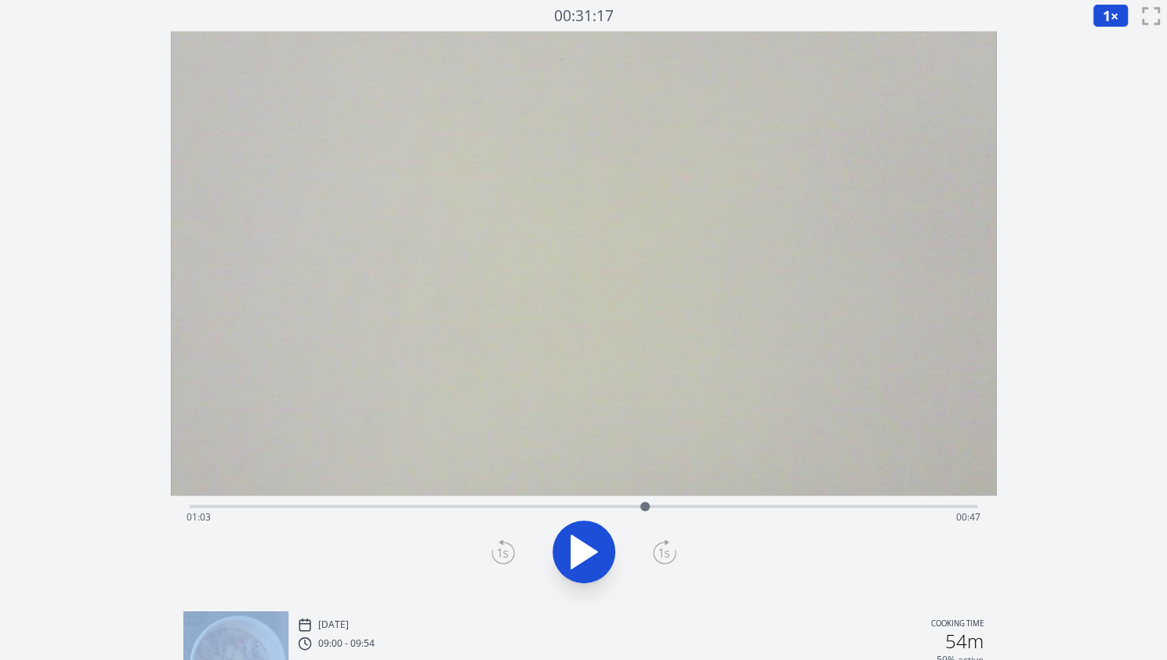
click at [509, 546] on icon at bounding box center [503, 551] width 24 height 25
click at [675, 551] on icon at bounding box center [665, 552] width 22 height 21
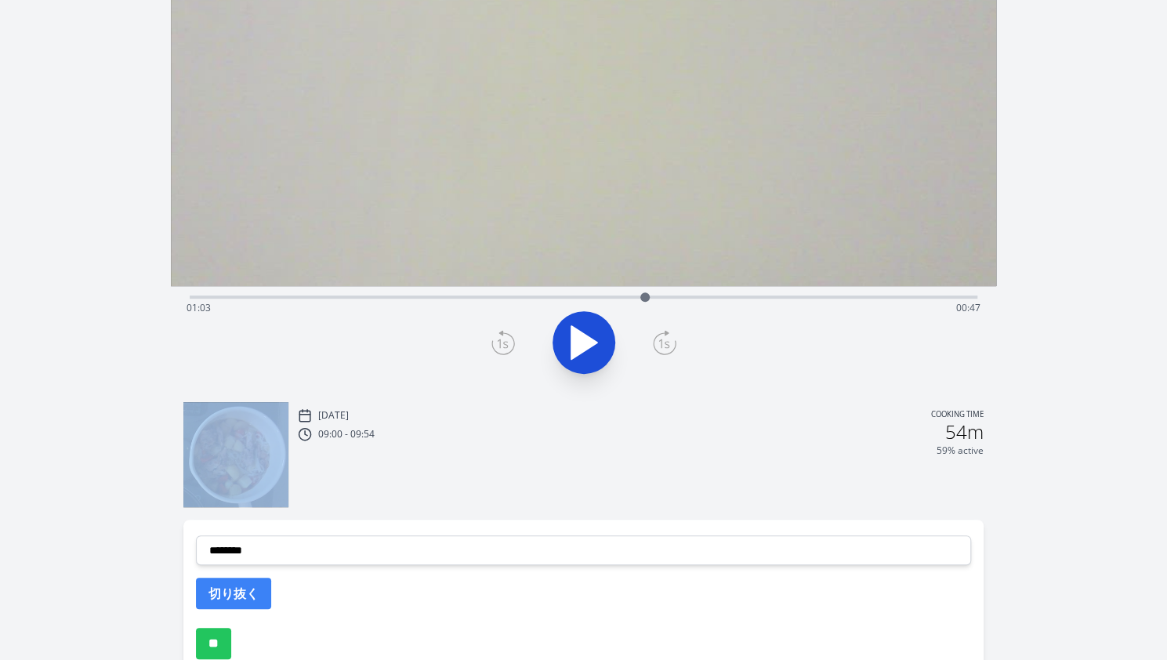
scroll to position [210, 0]
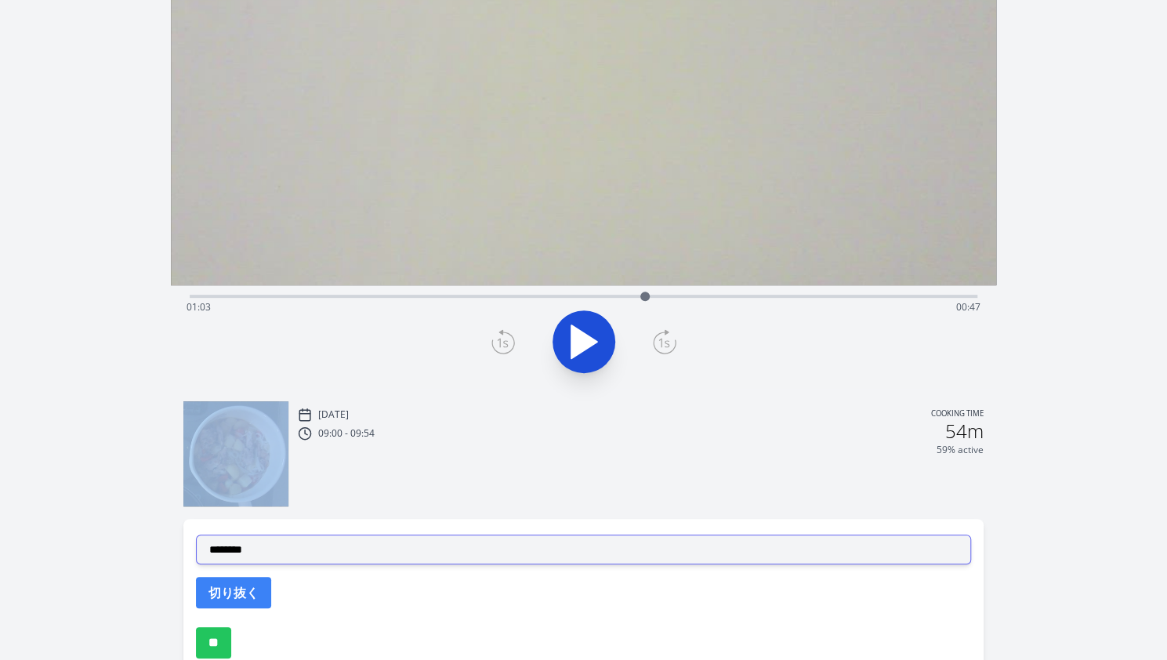
click at [411, 545] on select "**********" at bounding box center [583, 549] width 775 height 30
select select "**********"
click at [196, 534] on select "**********" at bounding box center [583, 549] width 775 height 30
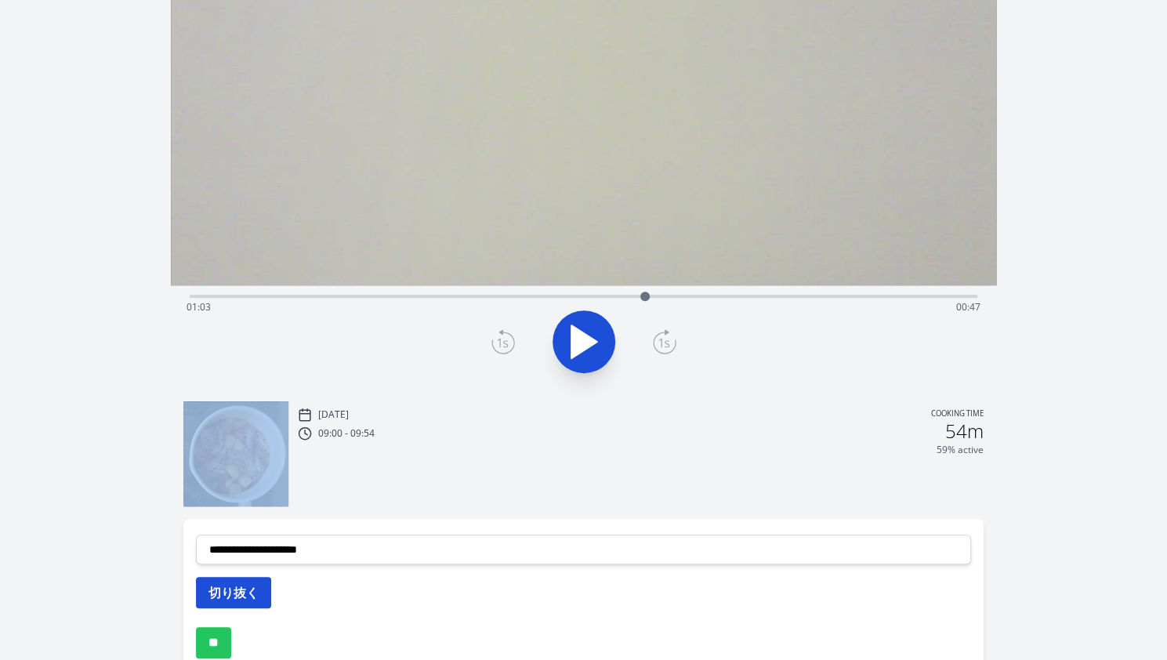
click at [240, 578] on button "切り抜く" at bounding box center [233, 592] width 75 height 31
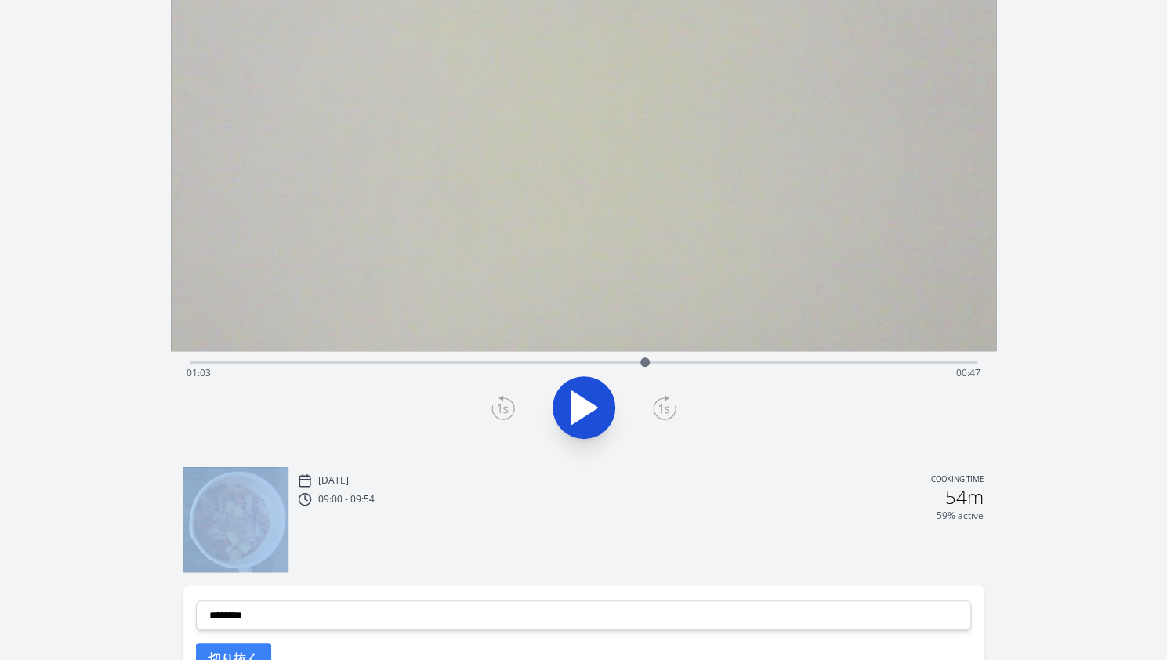
scroll to position [63, 0]
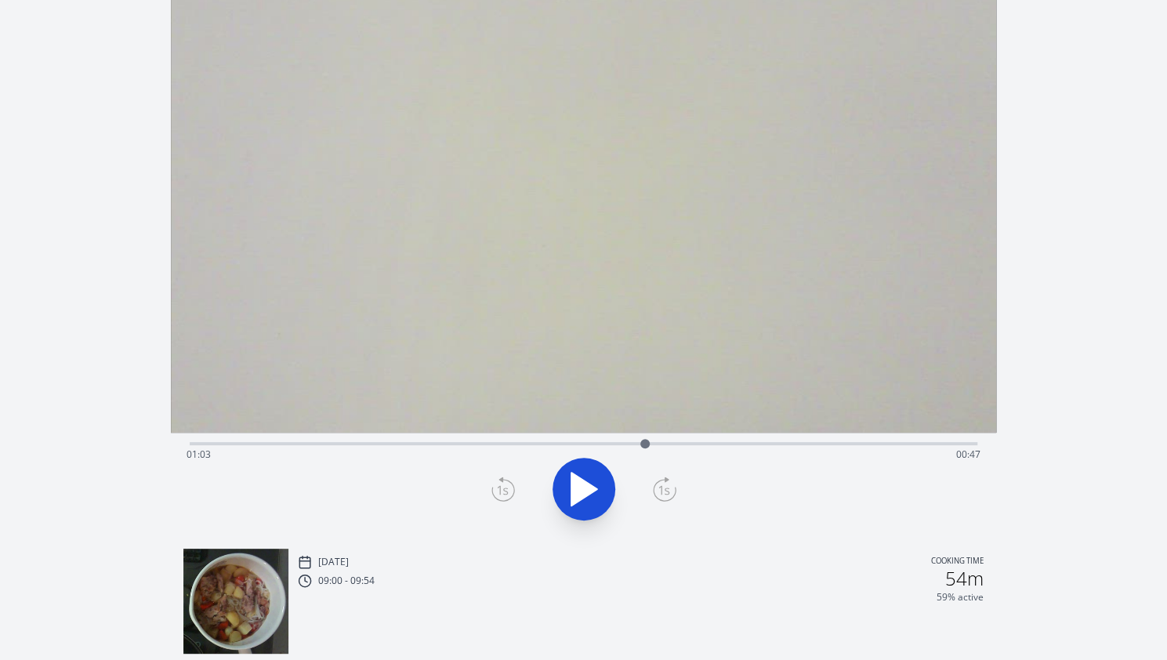
click at [292, 442] on div "Time elapsed: 01:03 Time remaining: 00:47" at bounding box center [584, 454] width 794 height 25
click at [317, 442] on div "Time elapsed: 00:14 Time remaining: 01:36" at bounding box center [584, 454] width 794 height 25
click at [264, 443] on div "Time elapsed: 00:17 Time remaining: 01:33" at bounding box center [584, 454] width 794 height 25
click at [274, 443] on div at bounding box center [264, 444] width 24 height 24
click at [285, 443] on div at bounding box center [275, 444] width 24 height 24
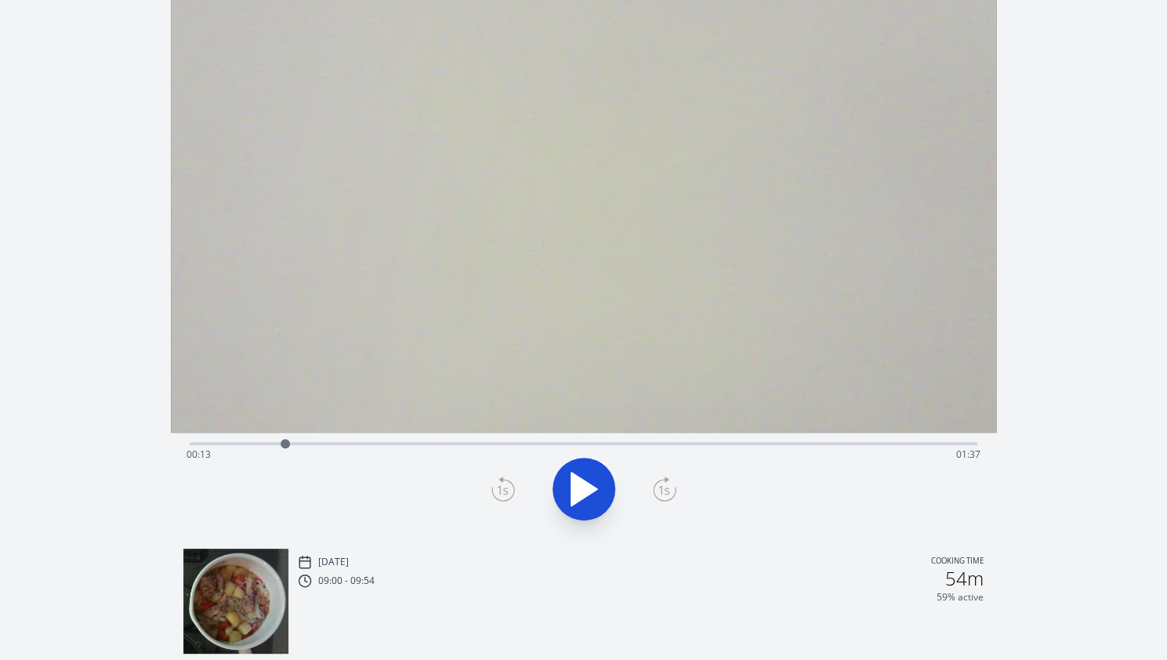
click at [509, 488] on icon at bounding box center [503, 488] width 24 height 25
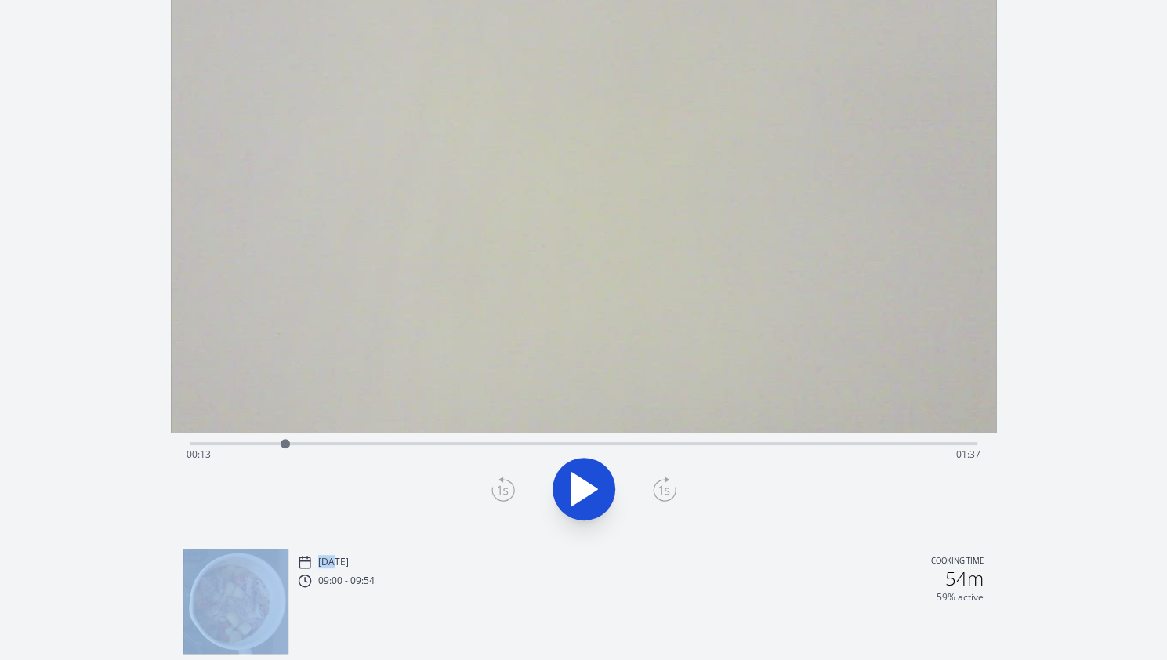
click at [509, 488] on icon at bounding box center [503, 488] width 24 height 25
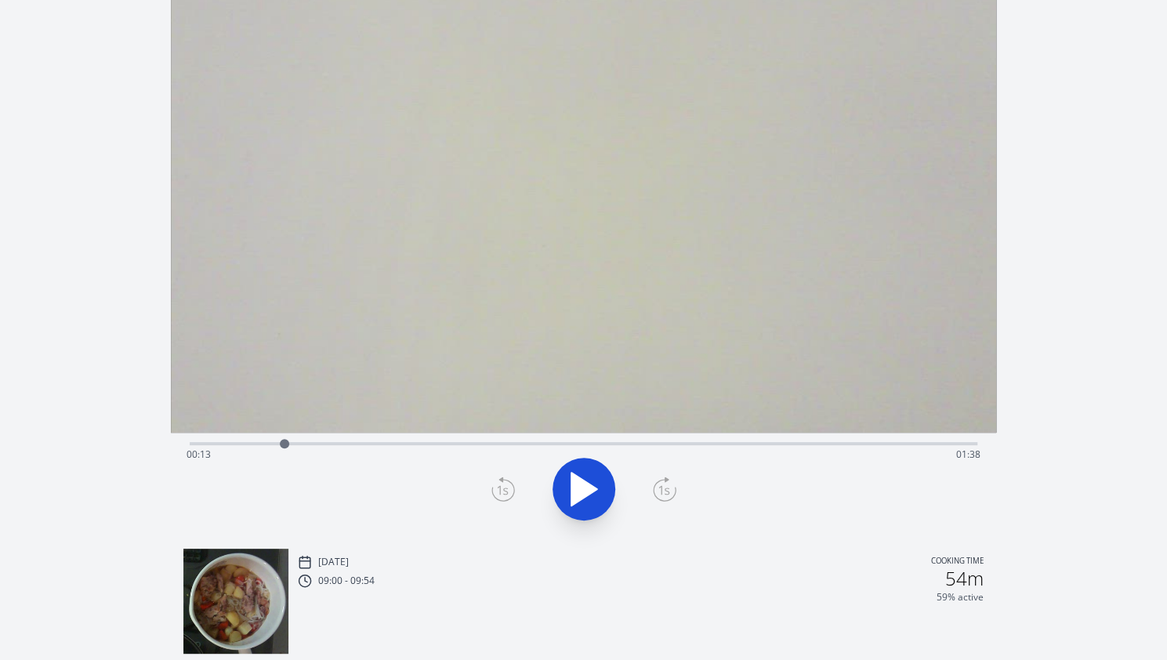
click at [509, 488] on icon at bounding box center [503, 488] width 24 height 25
click at [661, 494] on icon at bounding box center [663, 490] width 11 height 9
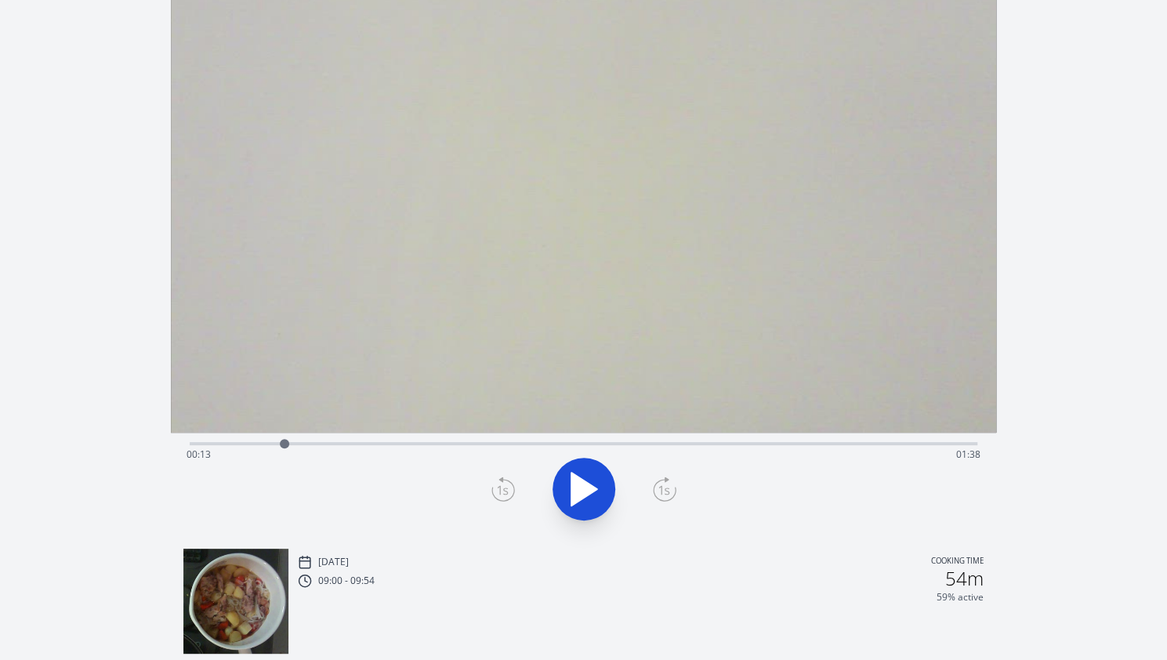
click at [661, 494] on icon at bounding box center [663, 490] width 11 height 9
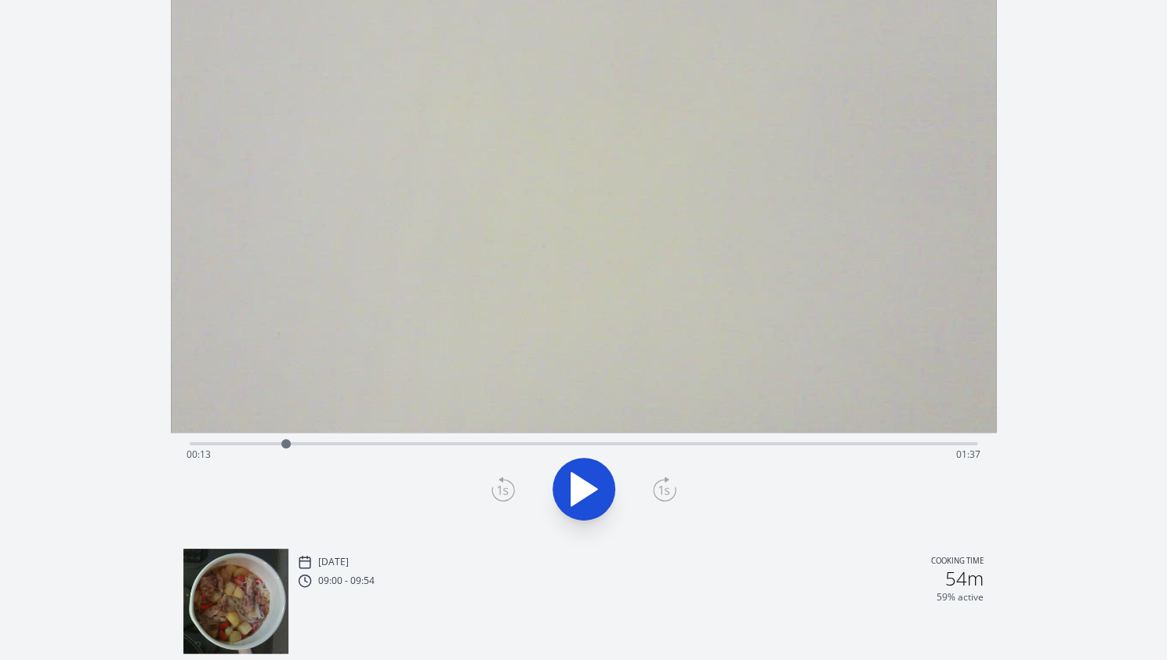
click at [661, 494] on icon at bounding box center [663, 490] width 11 height 9
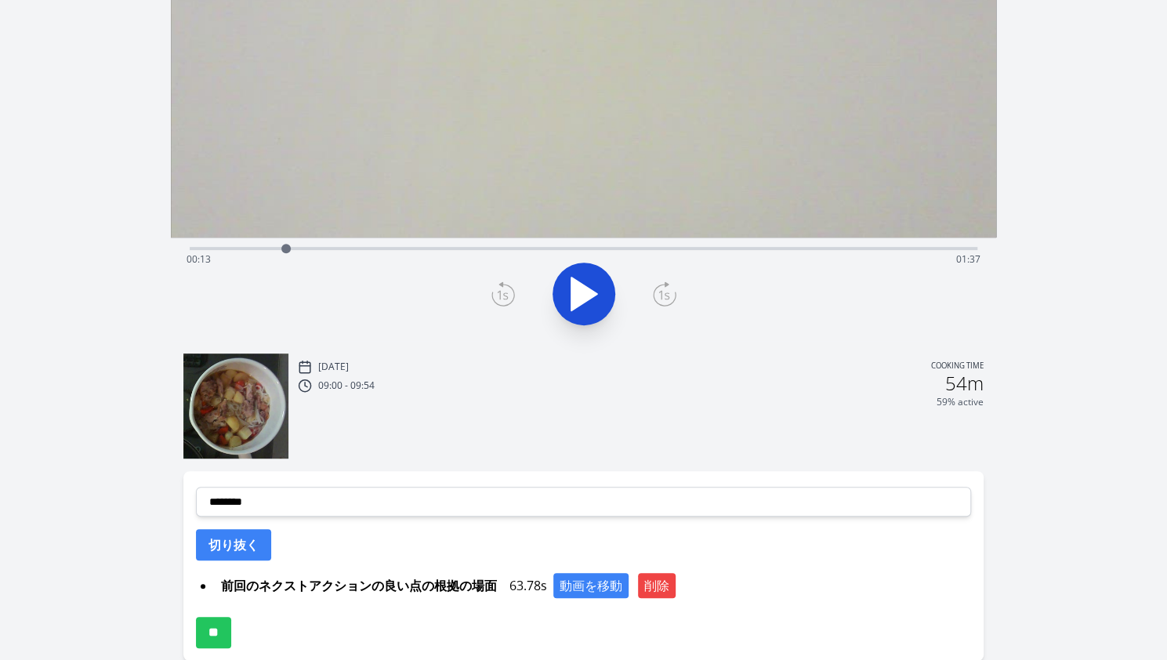
scroll to position [259, 0]
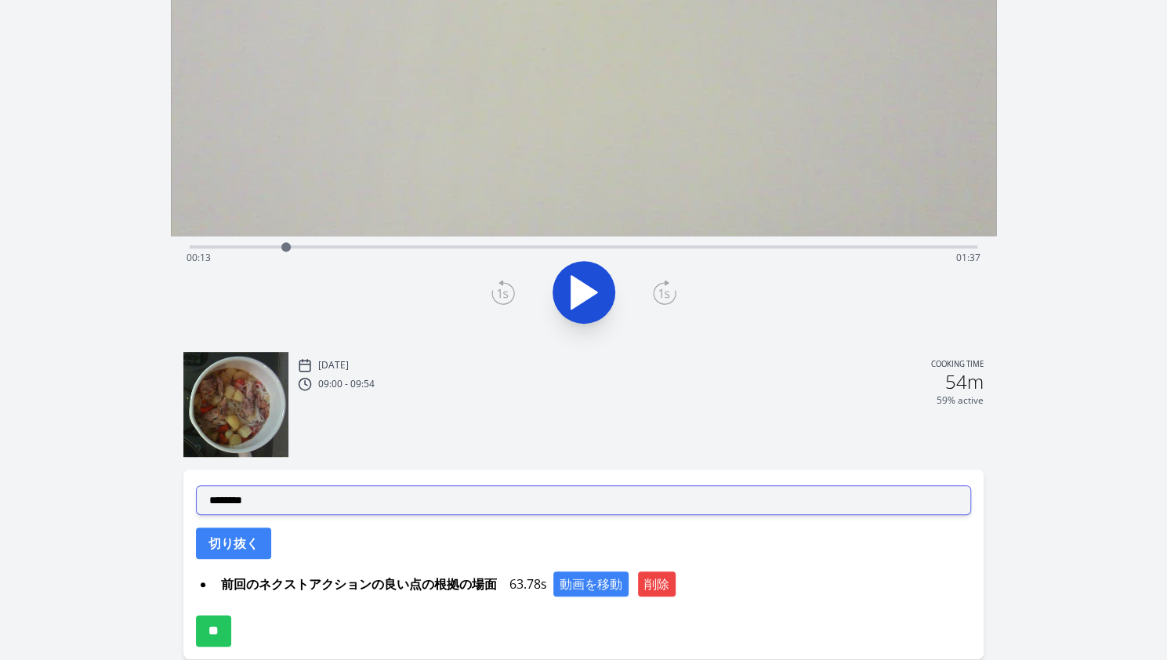
click at [387, 496] on select "**********" at bounding box center [583, 500] width 775 height 30
select select "**********"
click at [196, 485] on select "**********" at bounding box center [583, 500] width 775 height 30
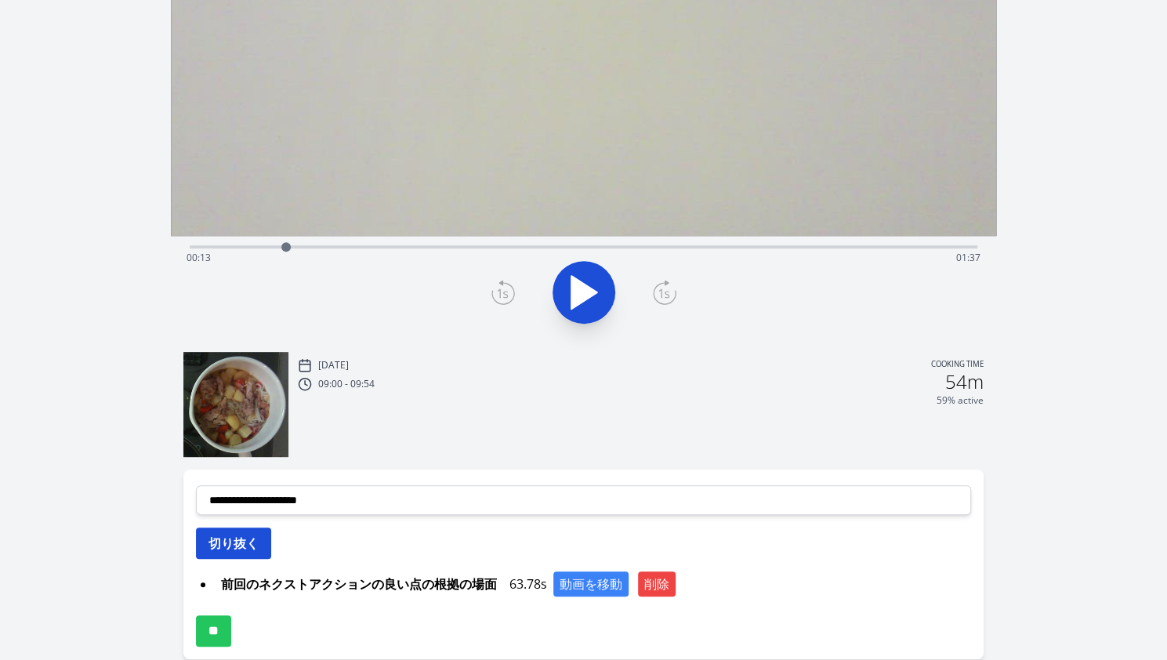
click at [249, 531] on button "切り抜く" at bounding box center [233, 542] width 75 height 31
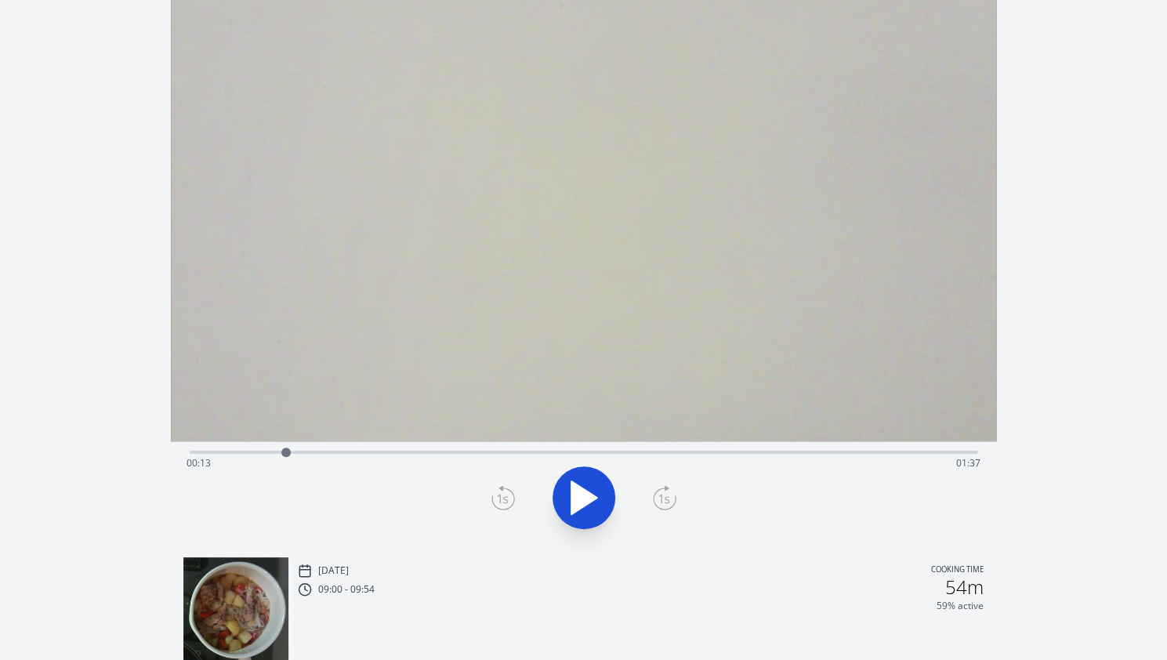
scroll to position [52, 0]
click at [555, 460] on div "Time elapsed: 00:13 Time remaining: 01:37" at bounding box center [584, 465] width 794 height 25
click at [583, 486] on icon at bounding box center [584, 500] width 44 height 44
click at [588, 503] on icon at bounding box center [592, 501] width 9 height 34
click at [592, 458] on div at bounding box center [602, 455] width 24 height 24
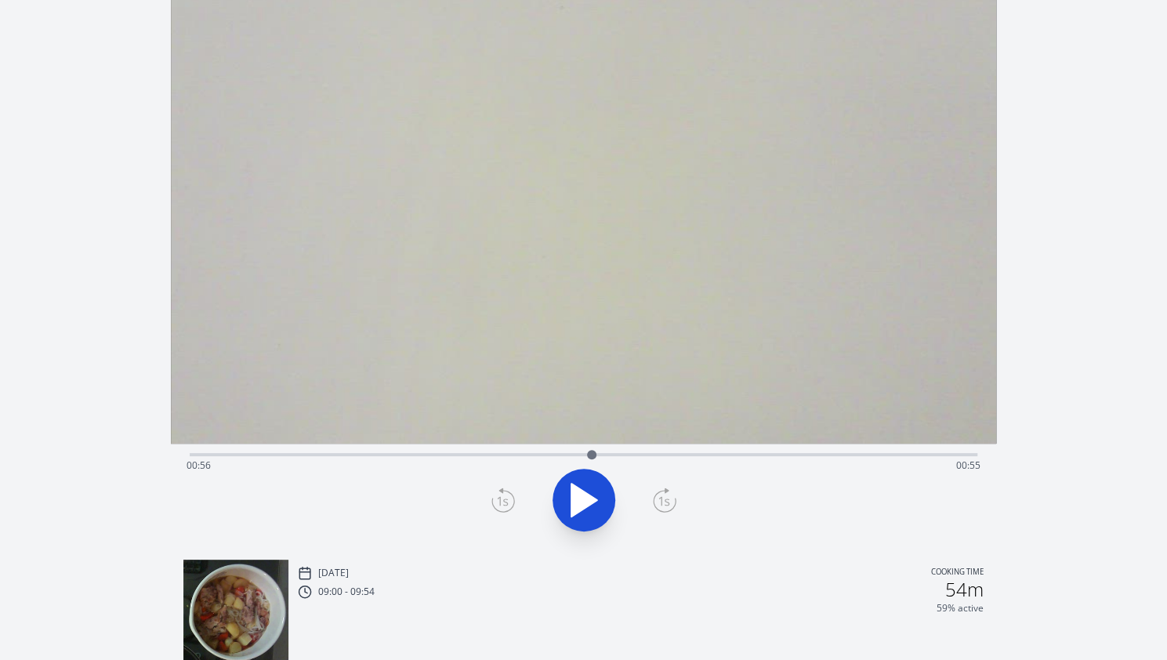
click at [587, 487] on icon at bounding box center [584, 500] width 44 height 44
click at [514, 495] on div at bounding box center [583, 499] width 806 height 75
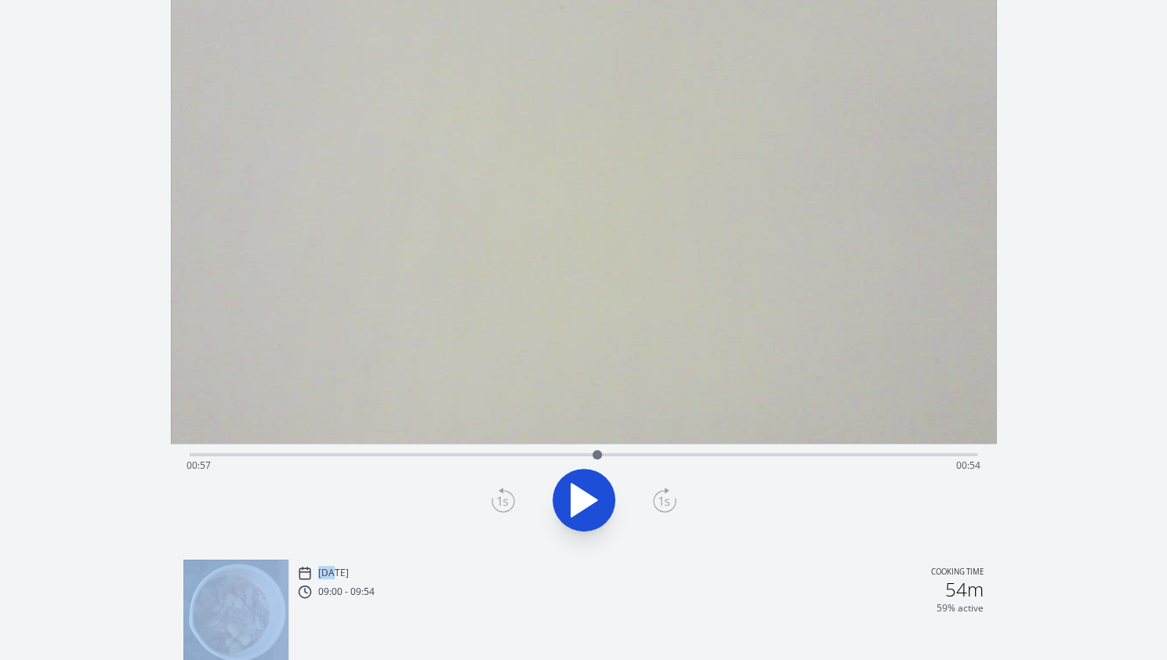
click at [514, 495] on div at bounding box center [583, 499] width 806 height 75
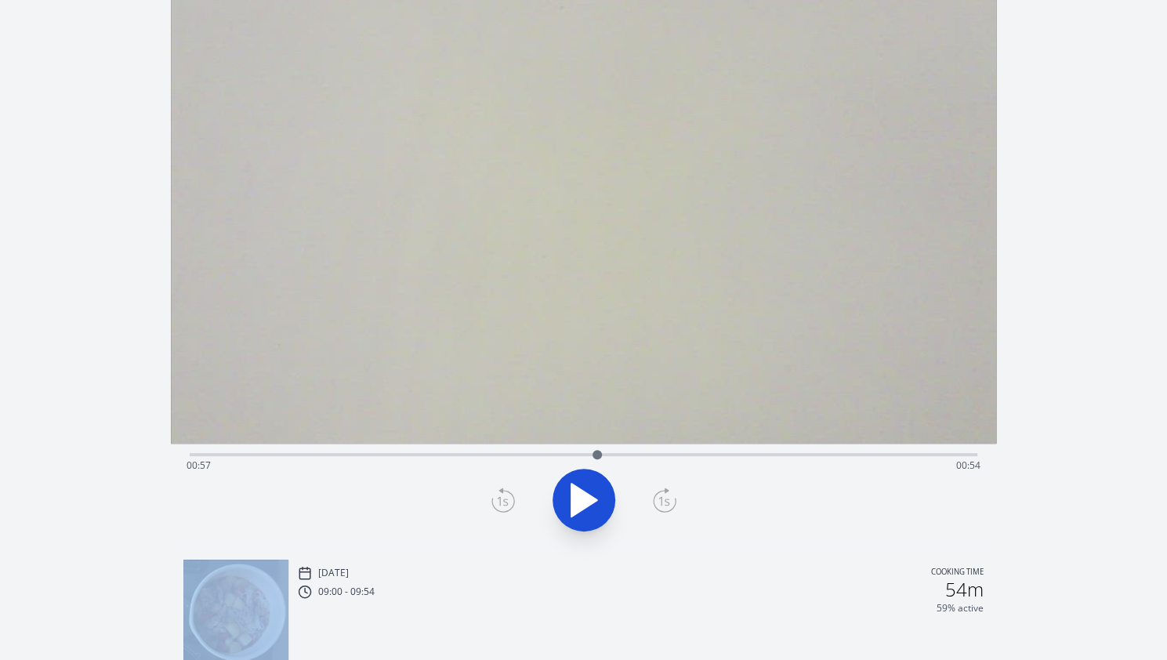
click at [514, 495] on div at bounding box center [583, 499] width 806 height 75
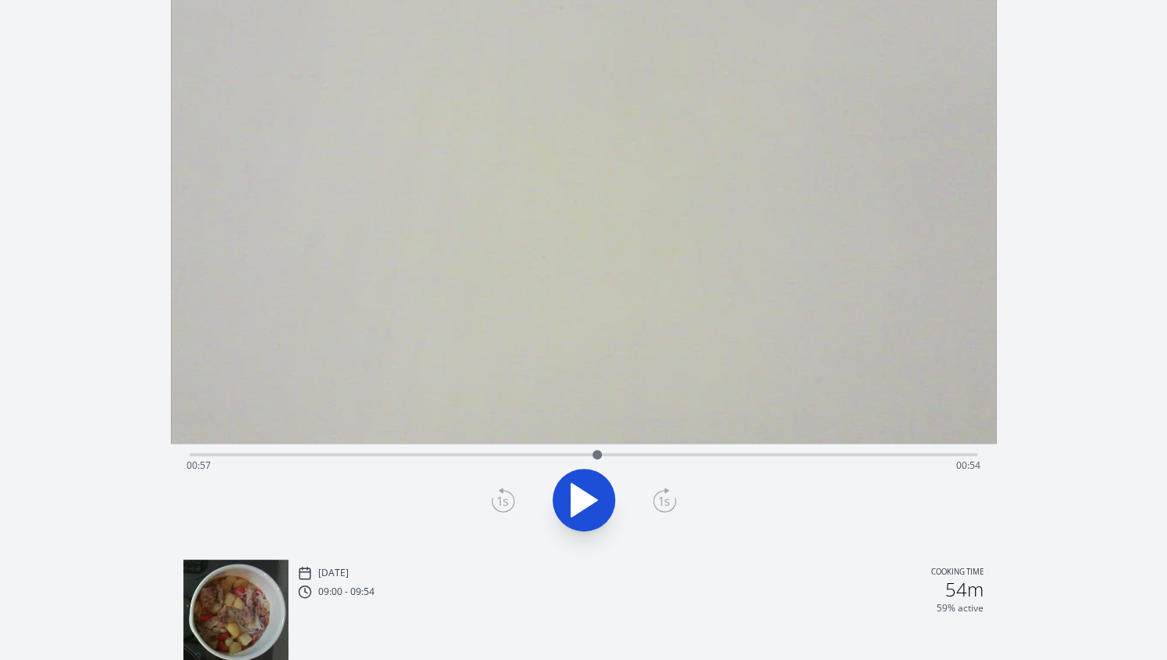
click at [499, 497] on icon at bounding box center [502, 501] width 11 height 9
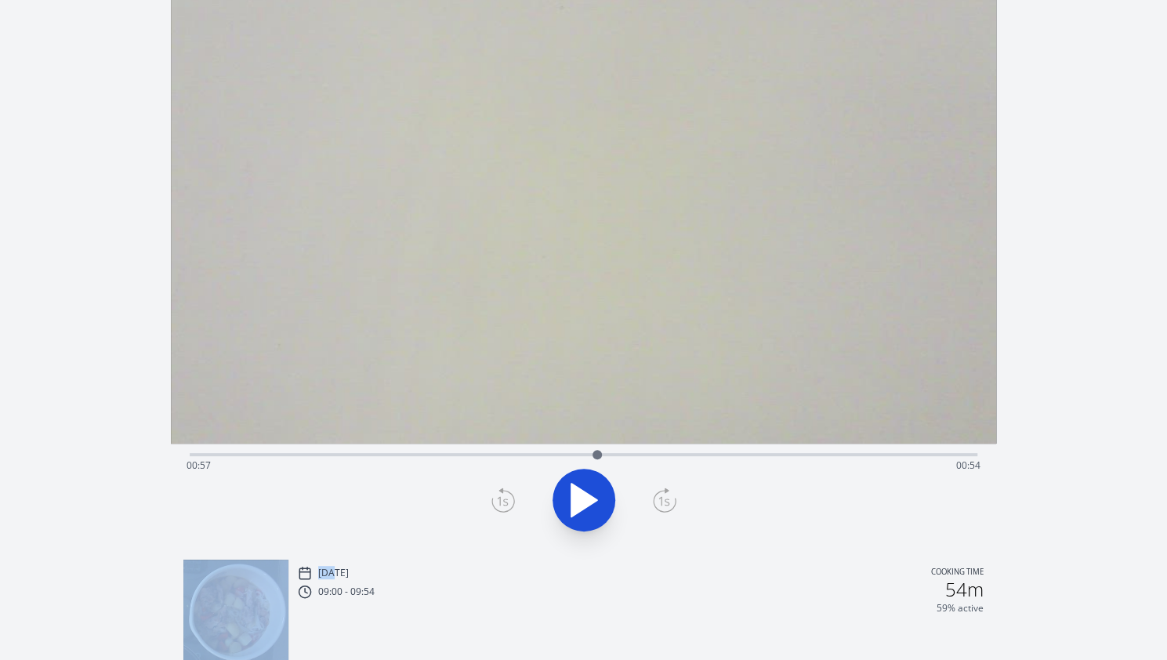
click at [499, 497] on icon at bounding box center [502, 501] width 11 height 9
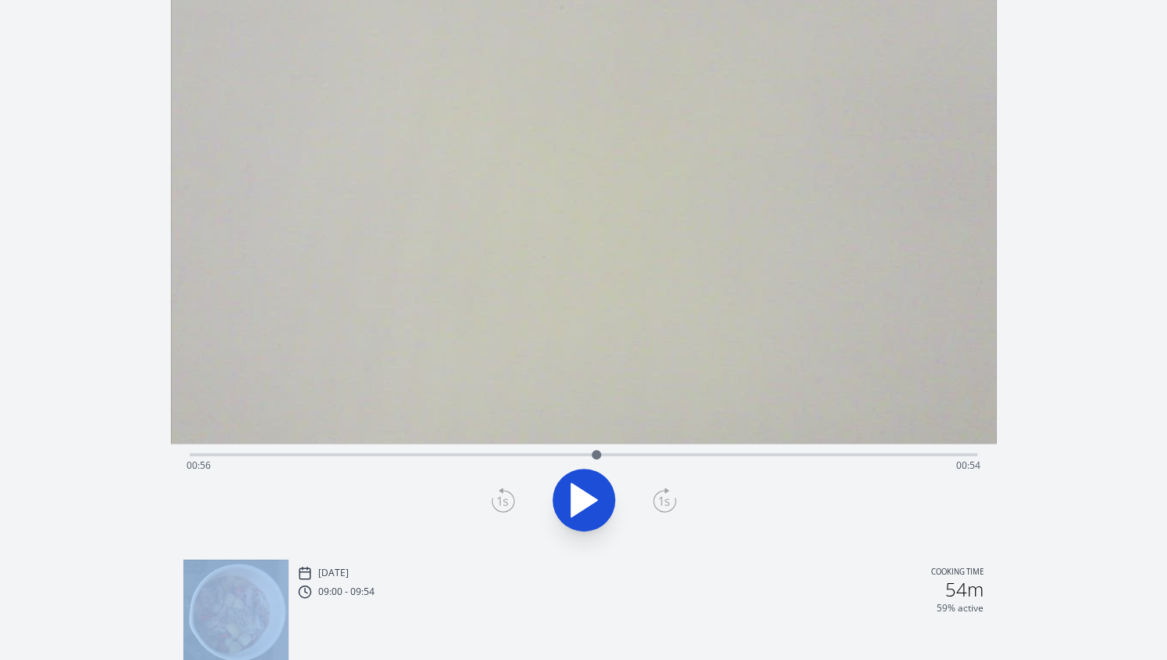
click at [499, 497] on icon at bounding box center [502, 501] width 11 height 9
click at [666, 502] on icon at bounding box center [665, 499] width 24 height 25
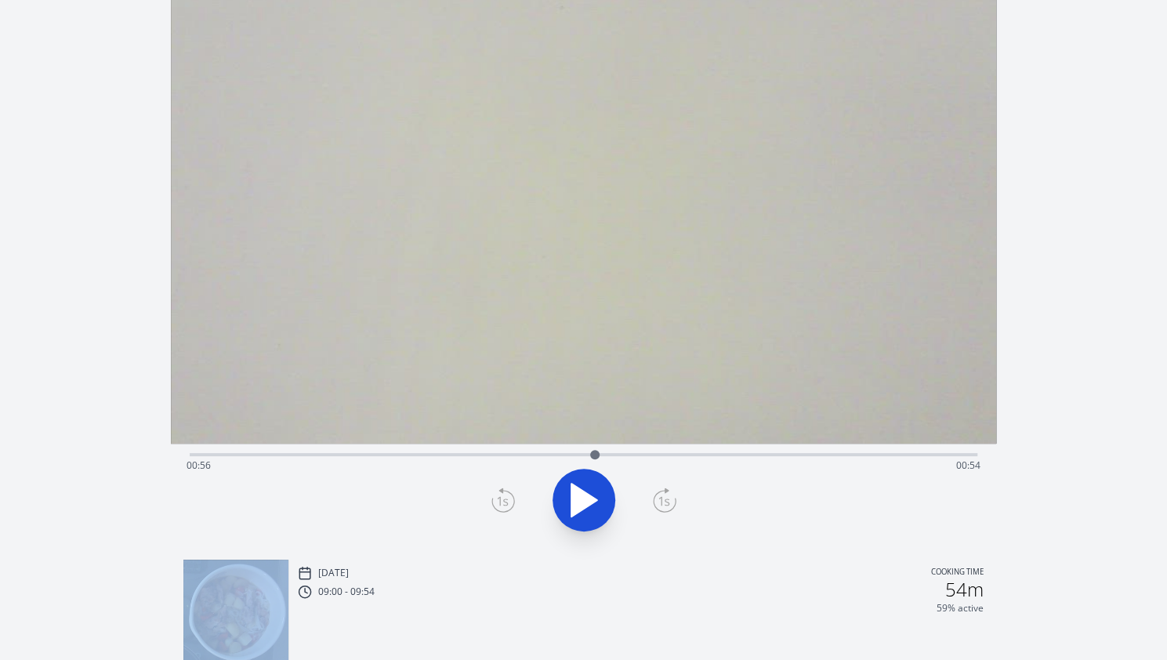
scroll to position [0, 0]
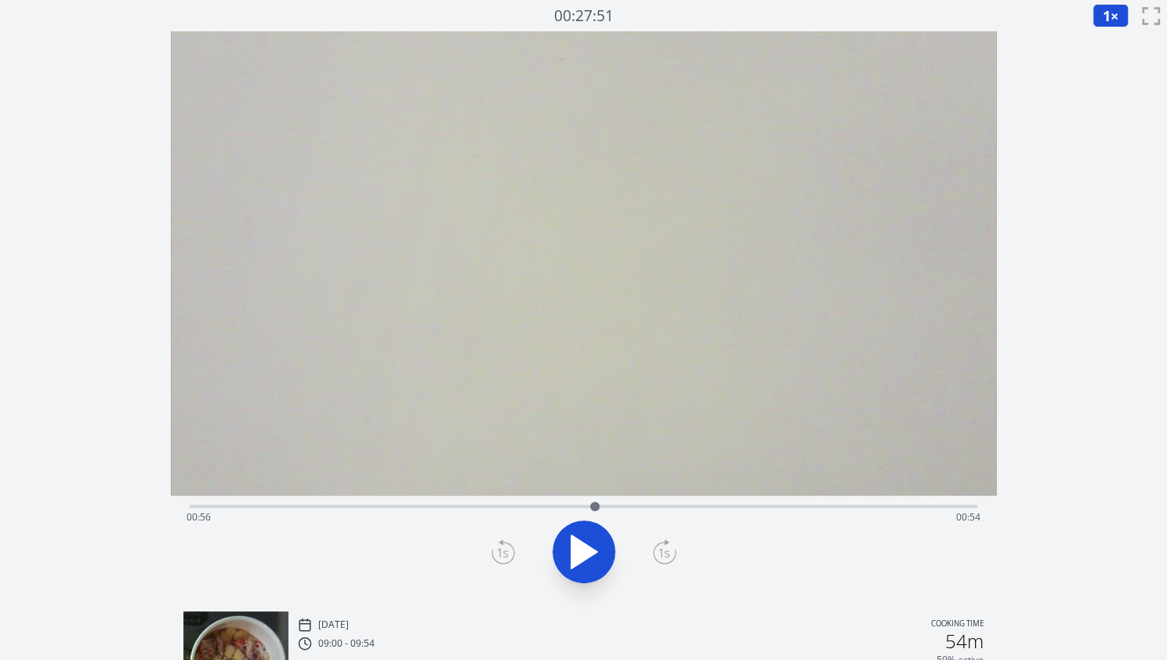
click at [408, 556] on div at bounding box center [583, 551] width 806 height 75
click at [589, 542] on icon at bounding box center [584, 552] width 44 height 44
click at [589, 542] on icon at bounding box center [592, 552] width 9 height 34
click at [508, 554] on icon at bounding box center [503, 551] width 24 height 25
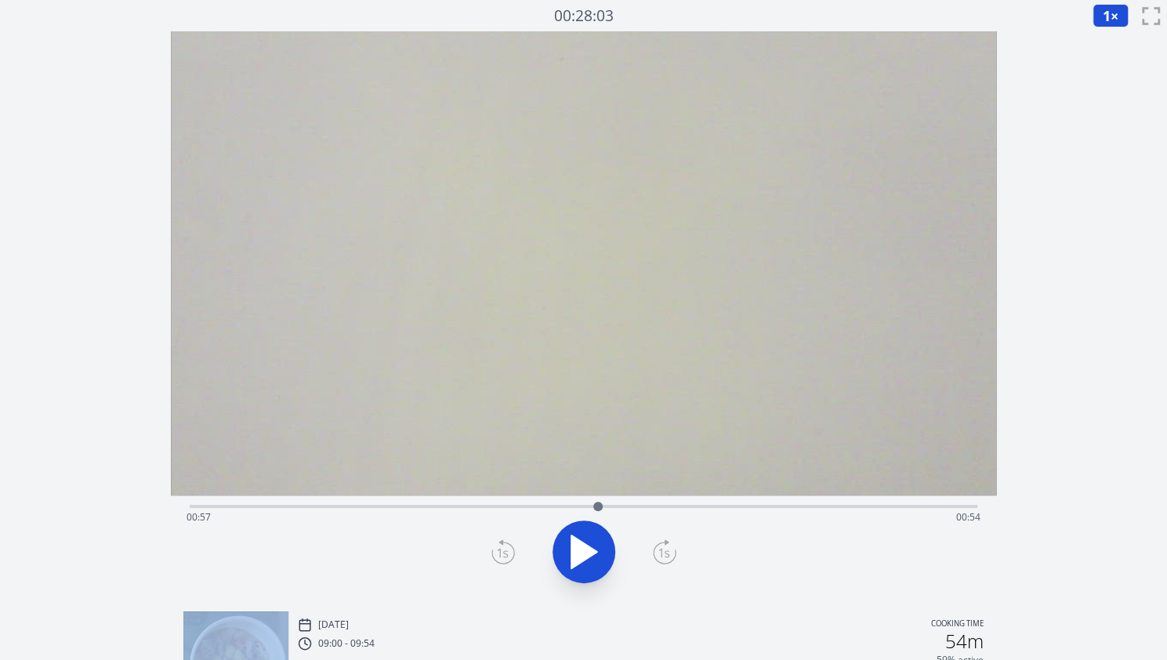
click at [508, 554] on icon at bounding box center [503, 551] width 24 height 25
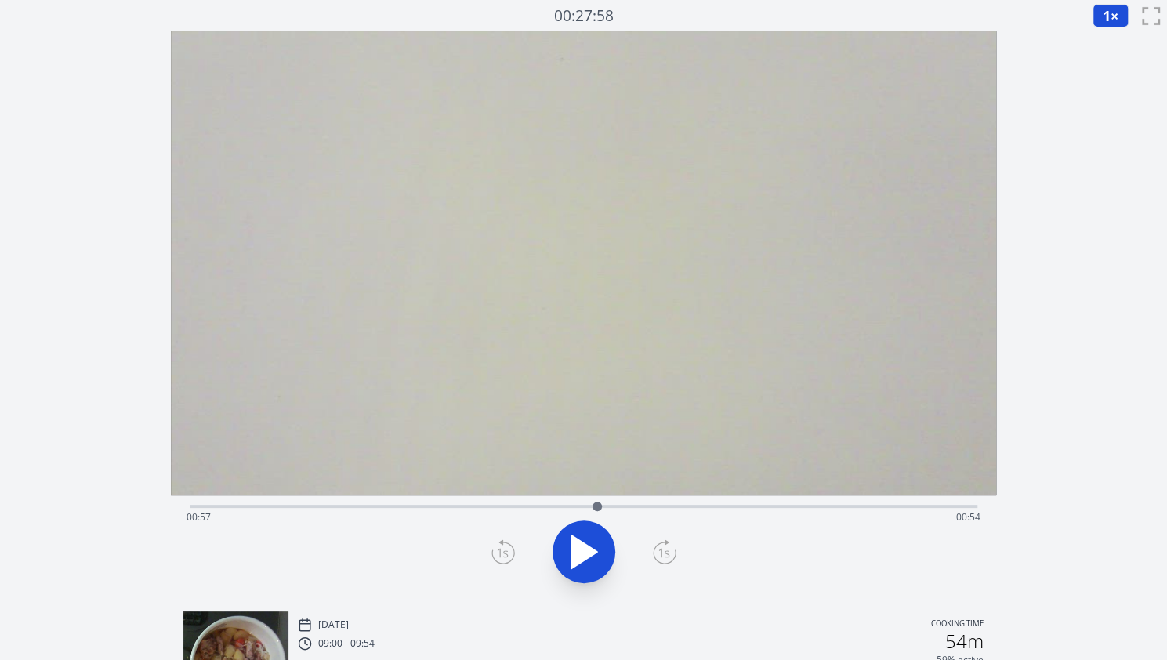
click at [508, 554] on icon at bounding box center [503, 551] width 24 height 25
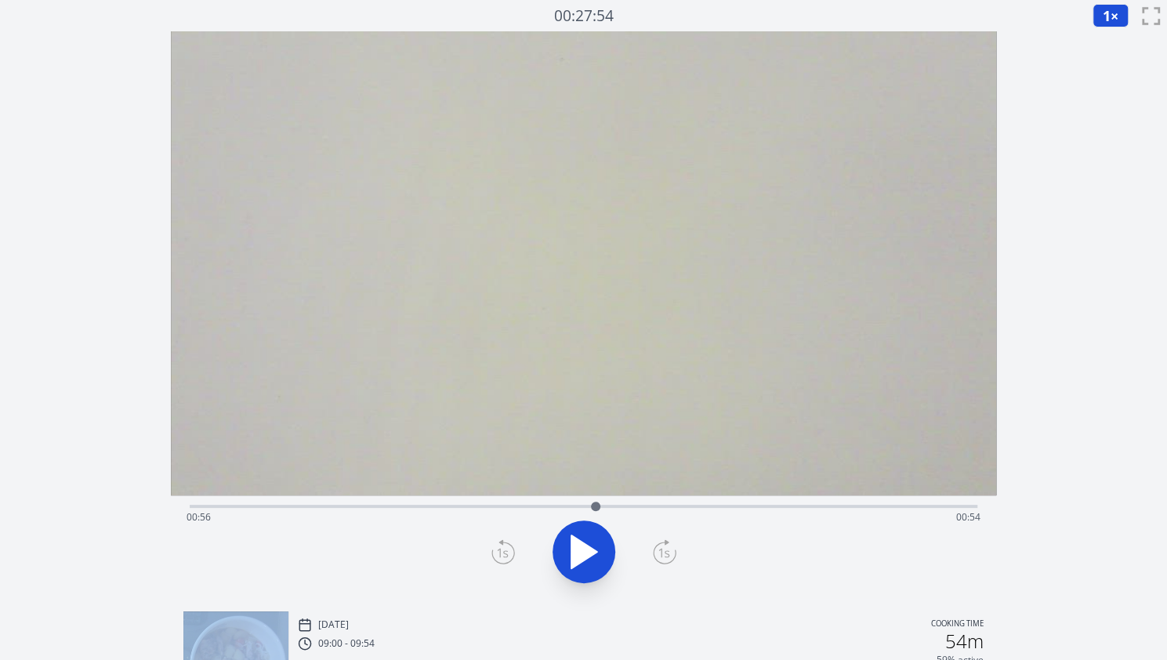
click at [508, 554] on icon at bounding box center [503, 551] width 24 height 25
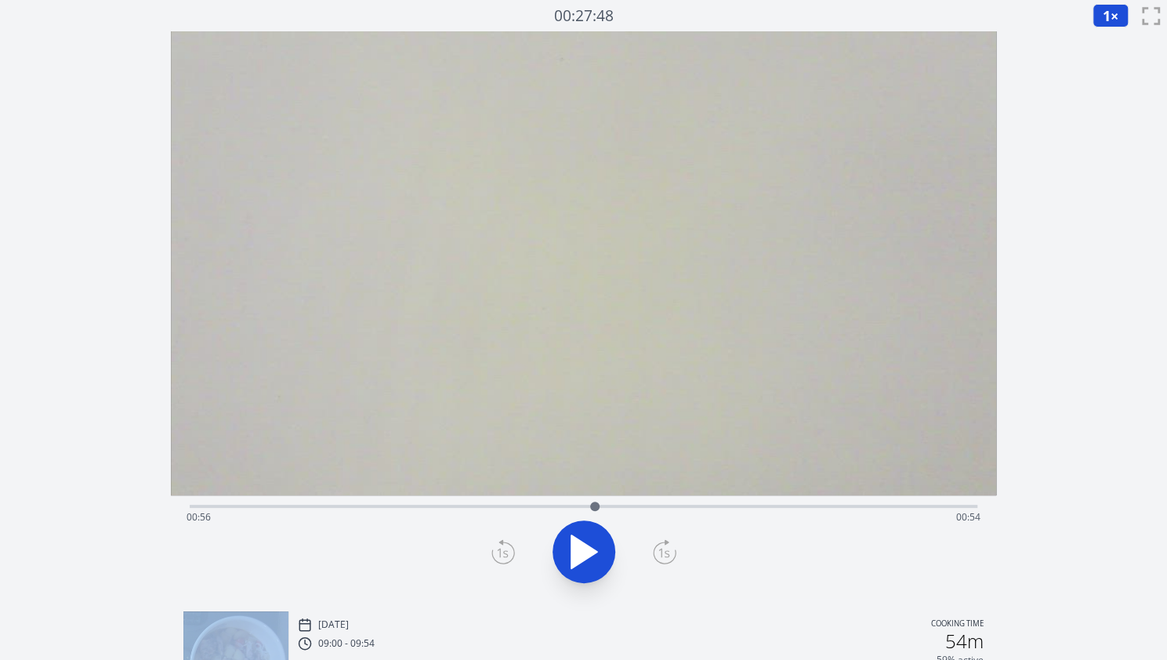
click at [668, 550] on icon at bounding box center [665, 551] width 24 height 25
click at [503, 548] on icon at bounding box center [503, 551] width 24 height 25
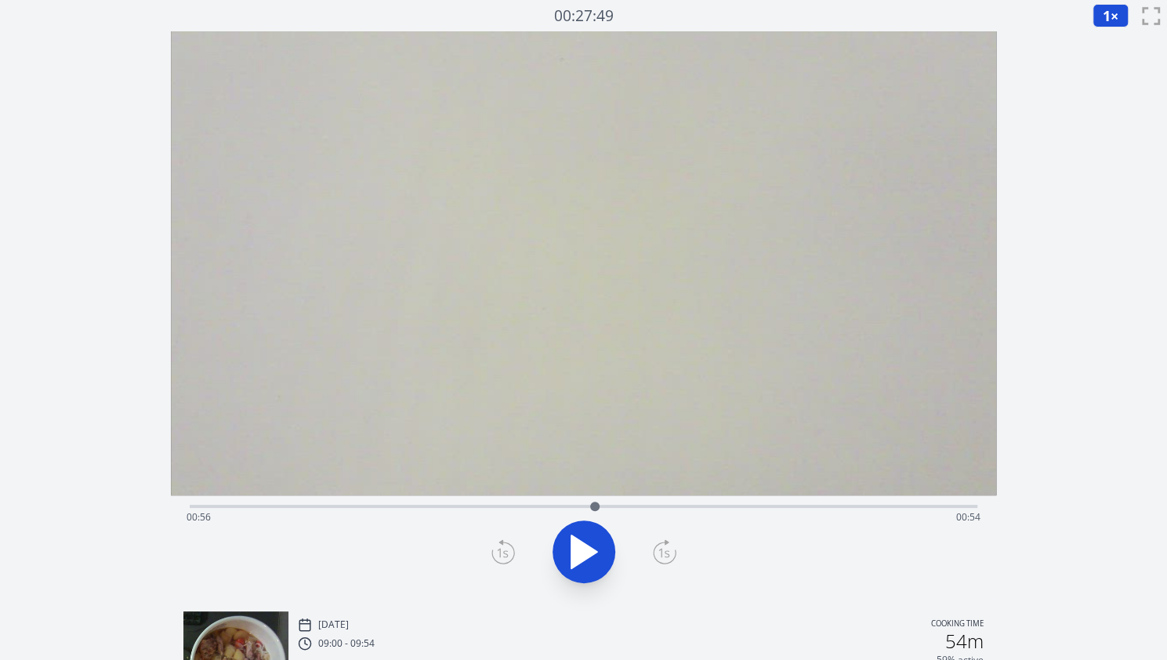
click at [503, 548] on icon at bounding box center [503, 551] width 24 height 25
click at [661, 548] on icon at bounding box center [665, 551] width 24 height 25
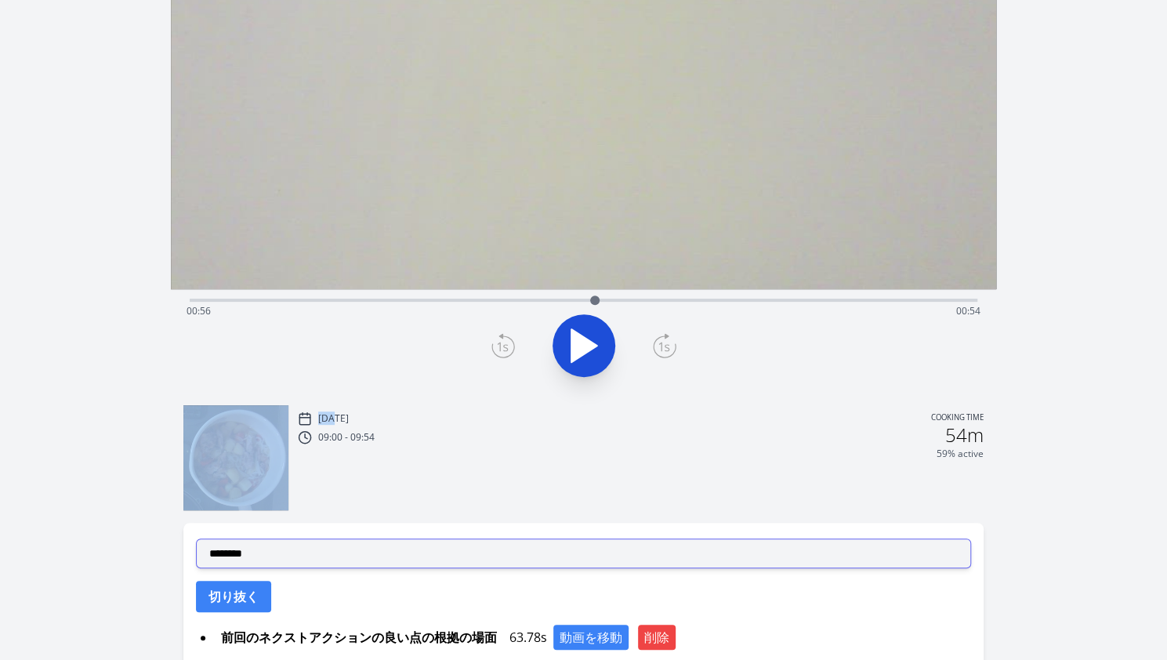
click at [412, 546] on select "**********" at bounding box center [583, 553] width 775 height 30
select select "**********"
click at [196, 538] on select "**********" at bounding box center [583, 553] width 775 height 30
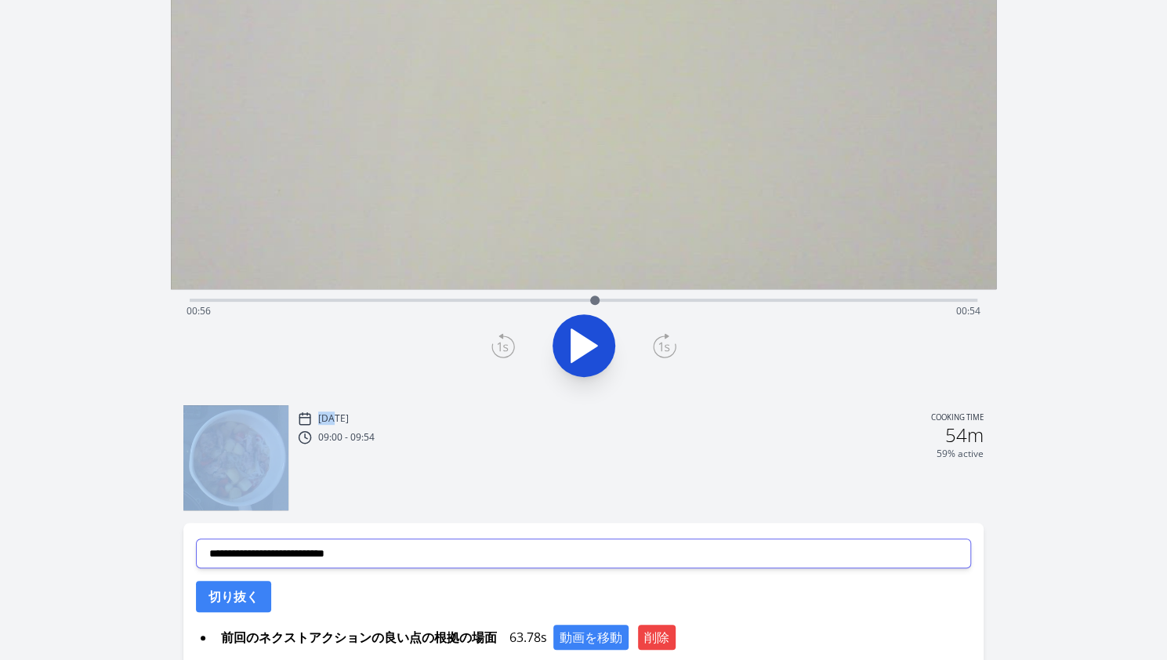
scroll to position [297, 0]
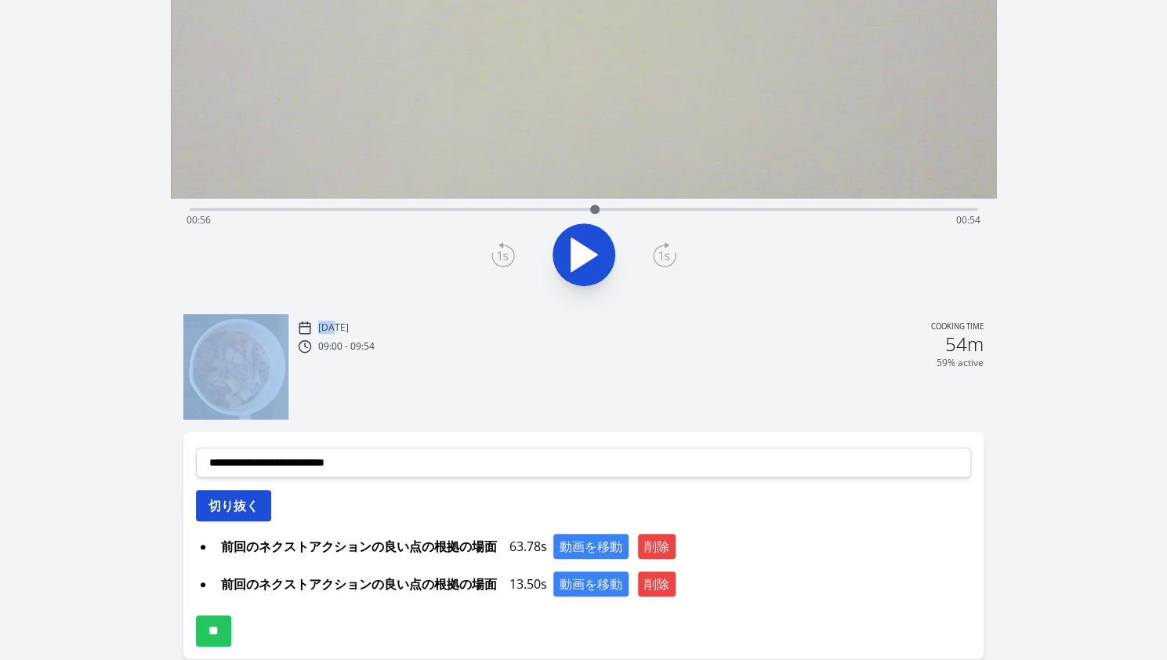
click at [262, 498] on button "切り抜く" at bounding box center [233, 505] width 75 height 31
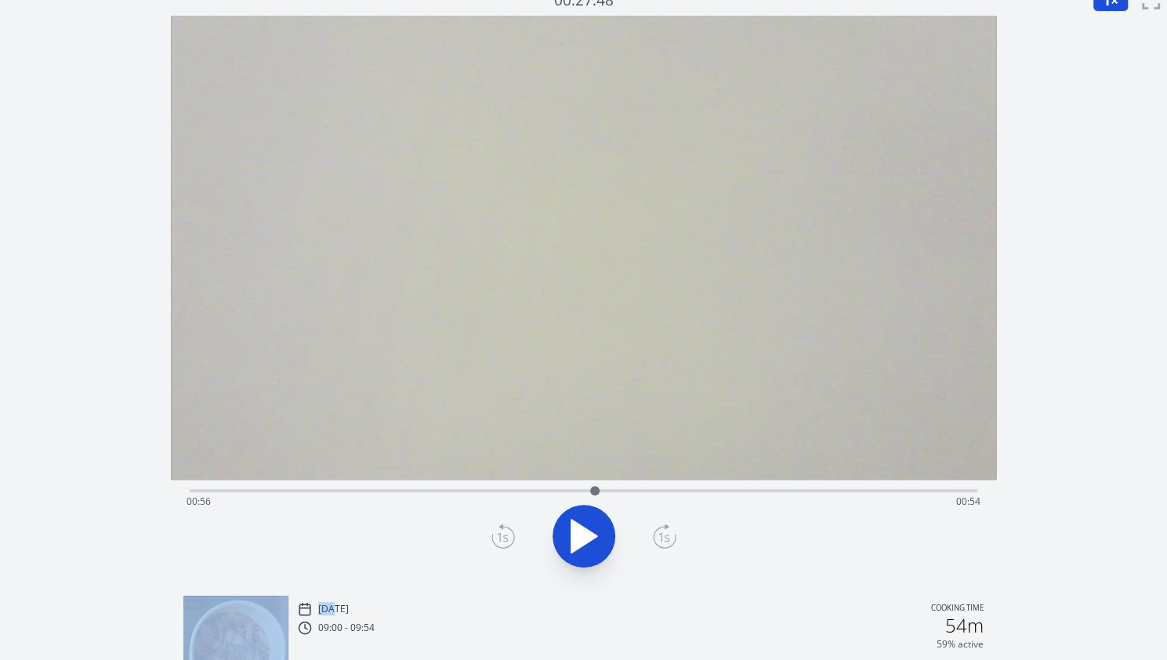
scroll to position [11, 0]
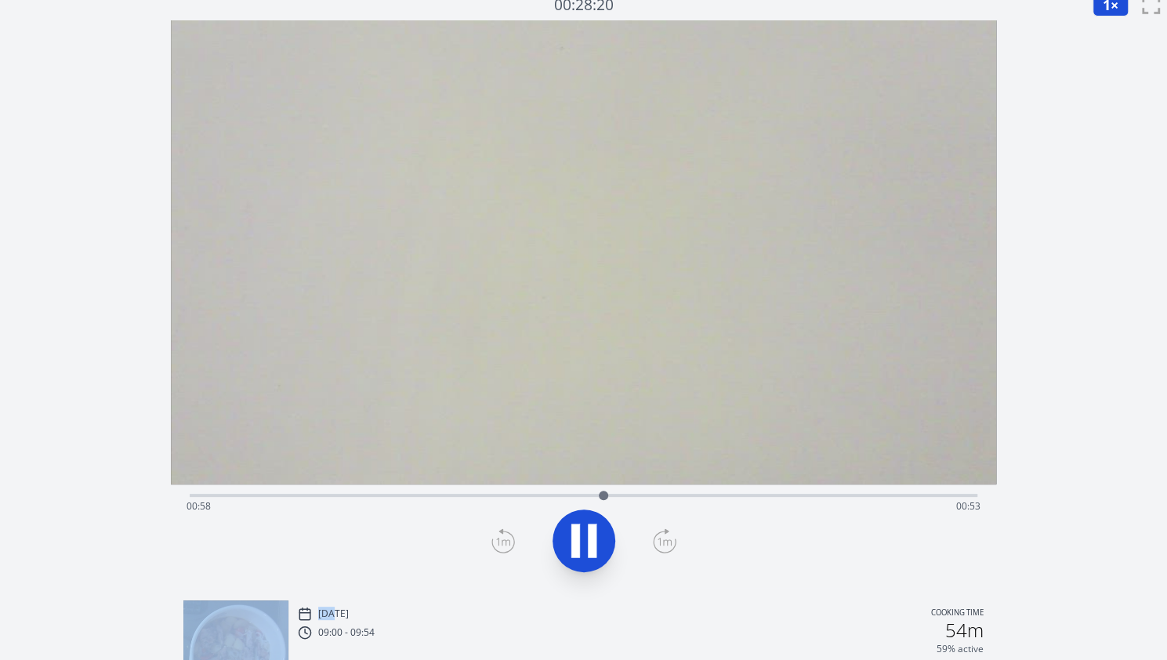
click at [585, 521] on icon at bounding box center [584, 541] width 44 height 44
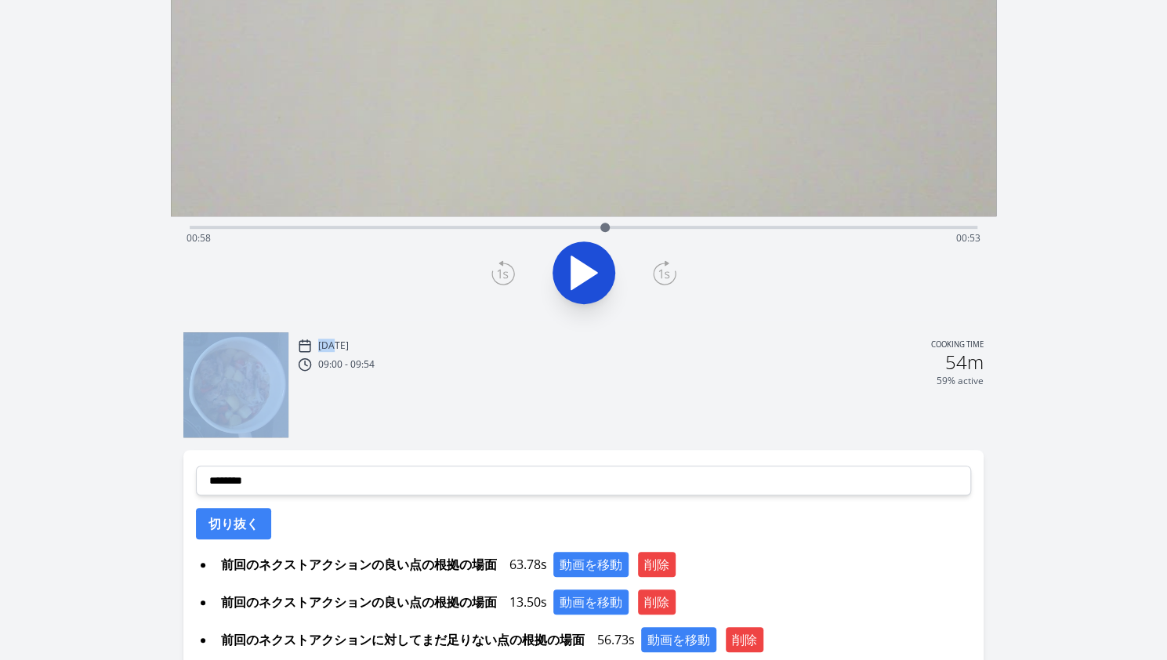
scroll to position [408, 0]
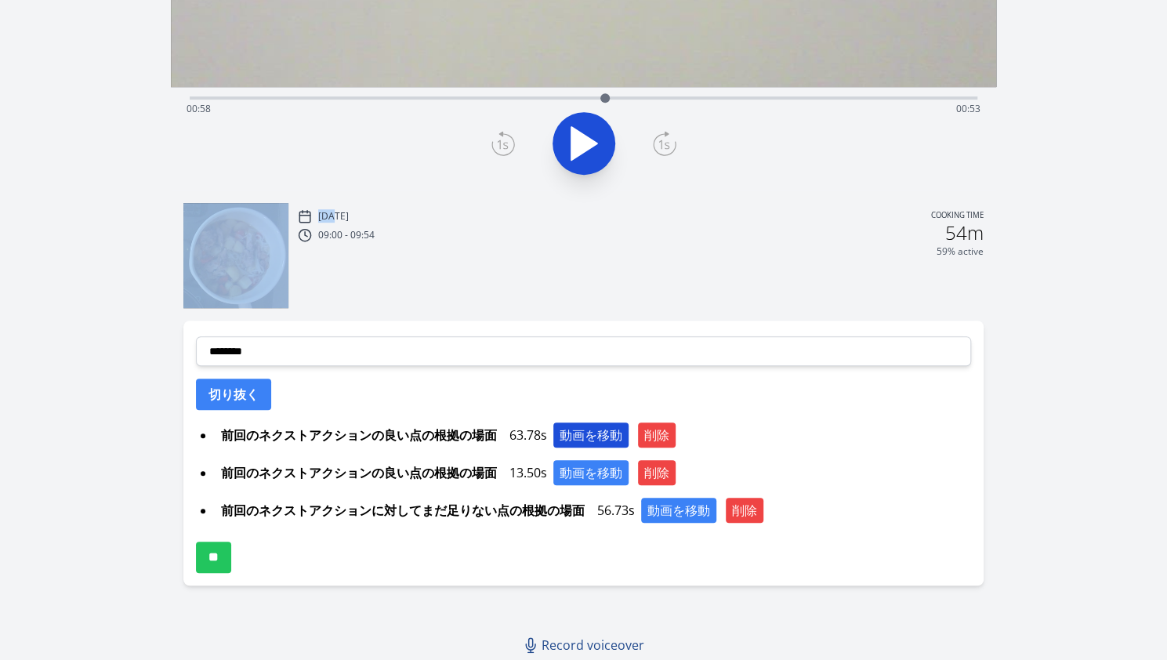
click at [577, 435] on button "動画を移動" at bounding box center [590, 434] width 75 height 25
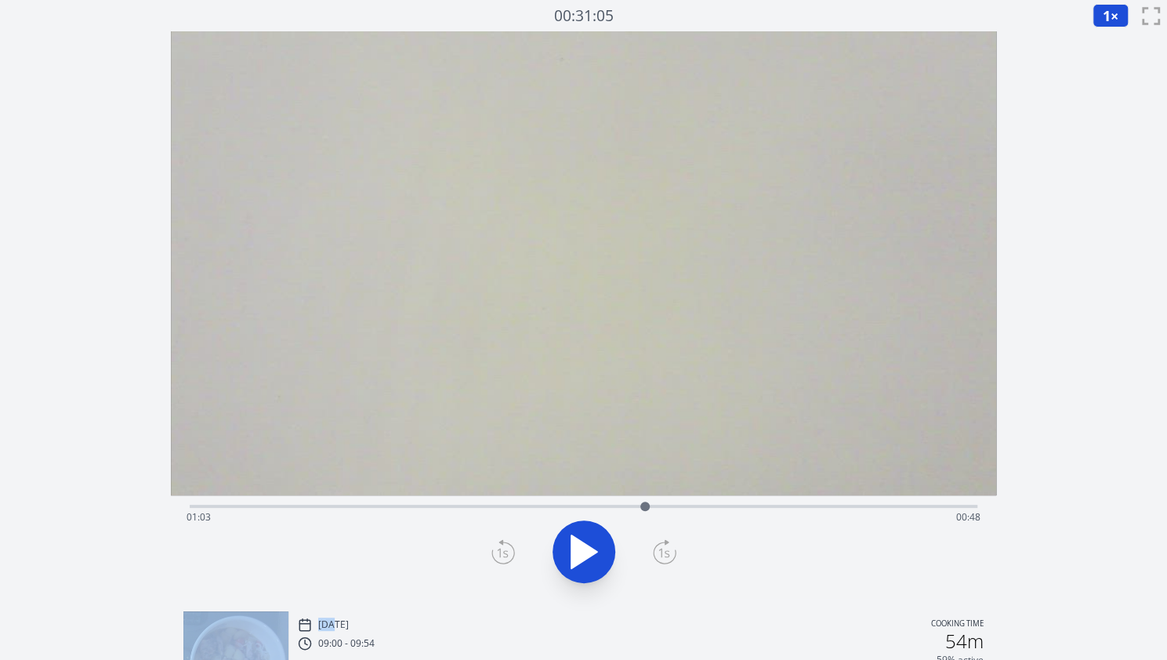
scroll to position [243, 0]
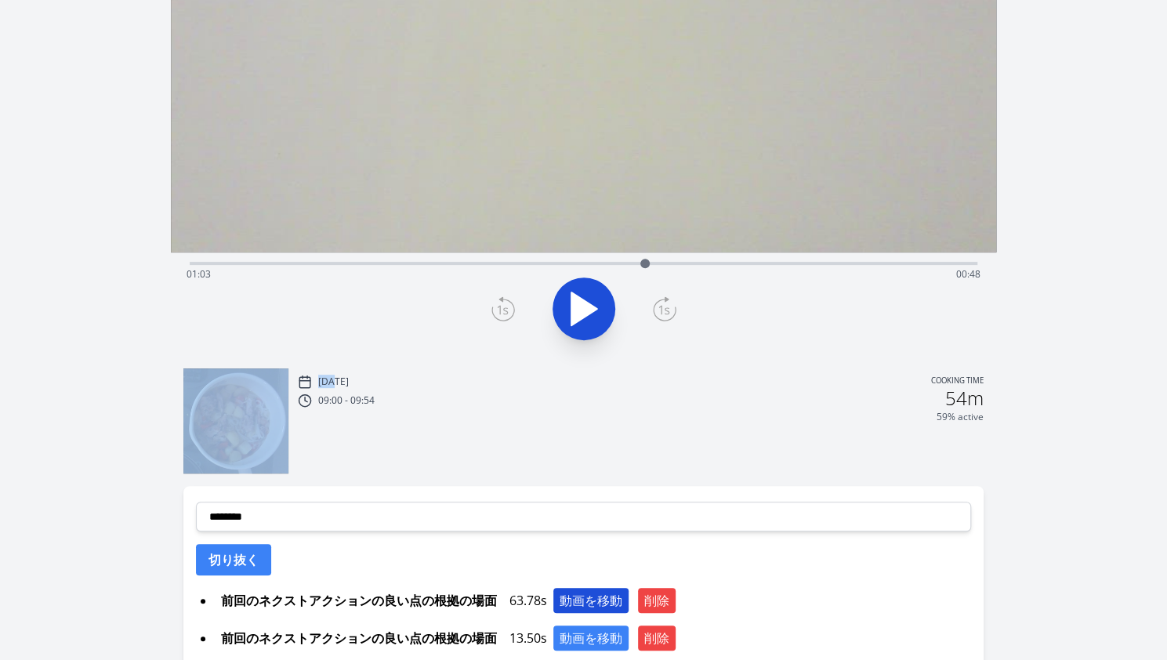
click at [585, 600] on button "動画を移動" at bounding box center [590, 600] width 75 height 25
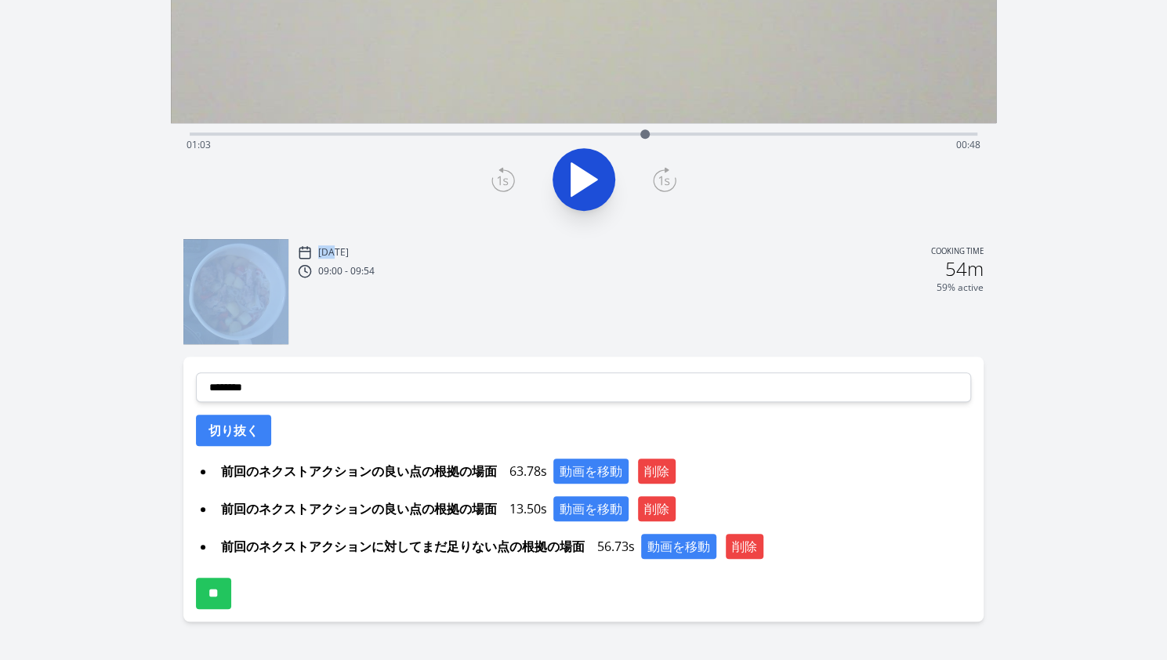
scroll to position [373, 0]
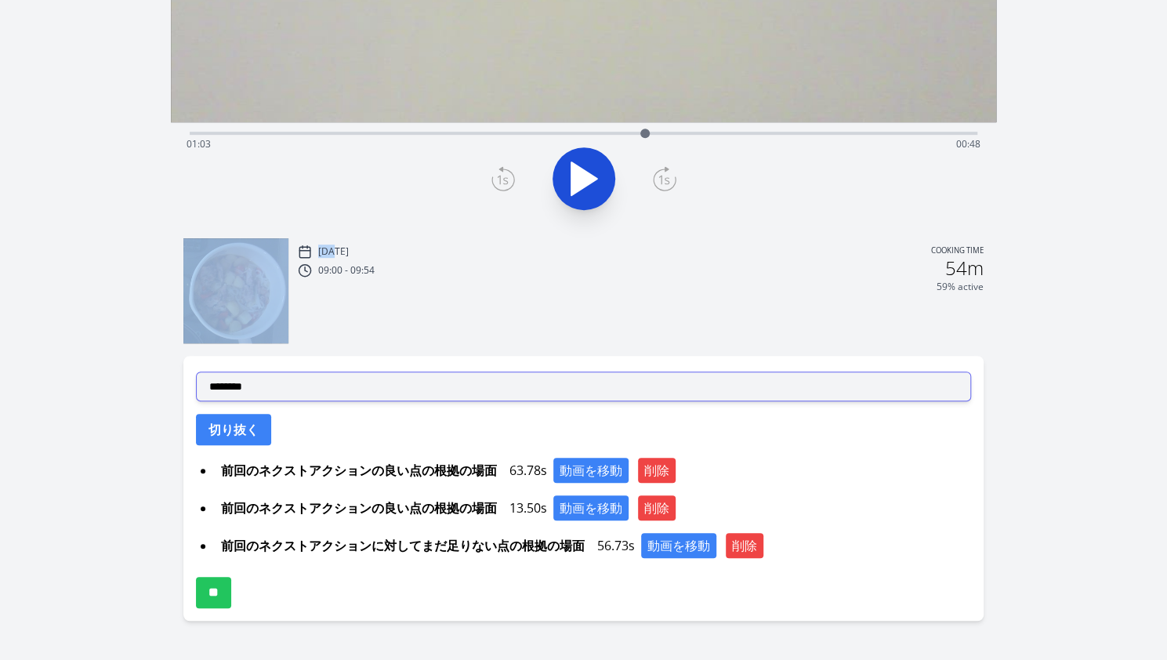
click at [265, 396] on select "**********" at bounding box center [583, 386] width 775 height 30
select select "**********"
click at [196, 371] on select "**********" at bounding box center [583, 386] width 775 height 30
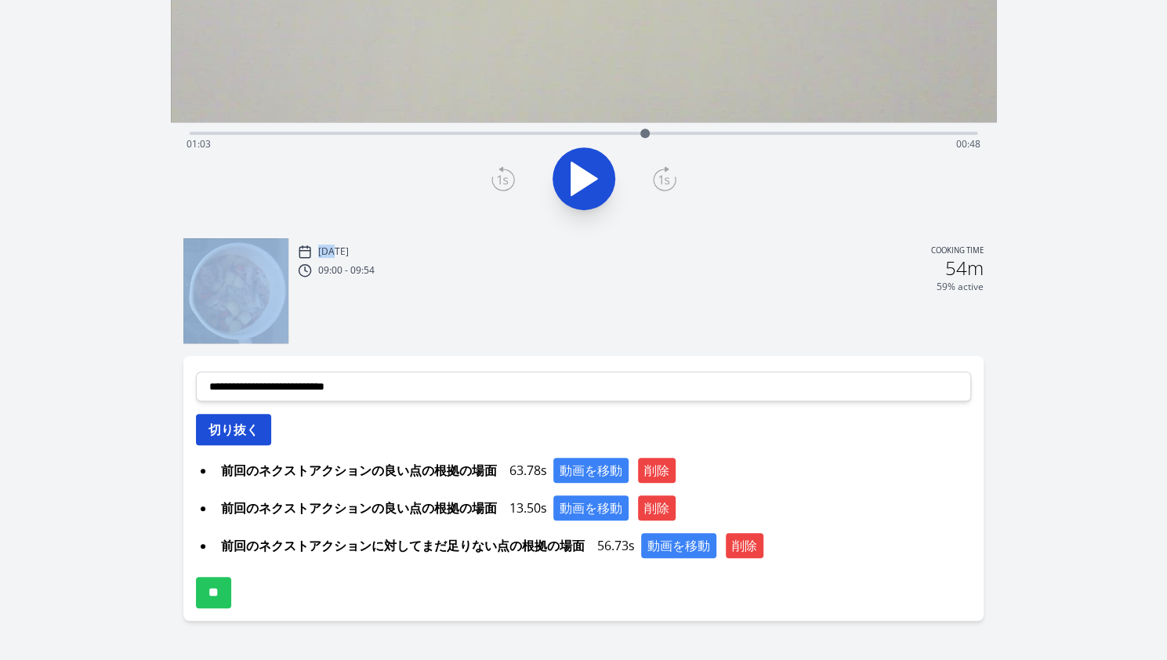
click at [236, 425] on button "切り抜く" at bounding box center [233, 429] width 75 height 31
select select
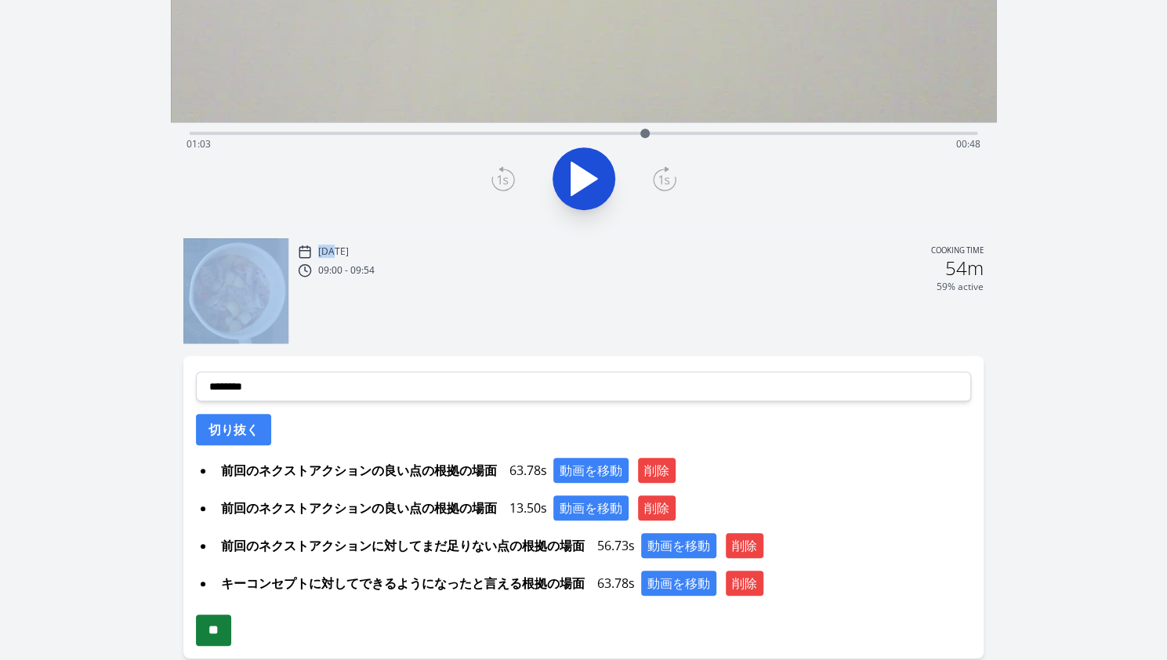
click at [223, 628] on input "**" at bounding box center [213, 629] width 35 height 31
